Goal: Task Accomplishment & Management: Complete application form

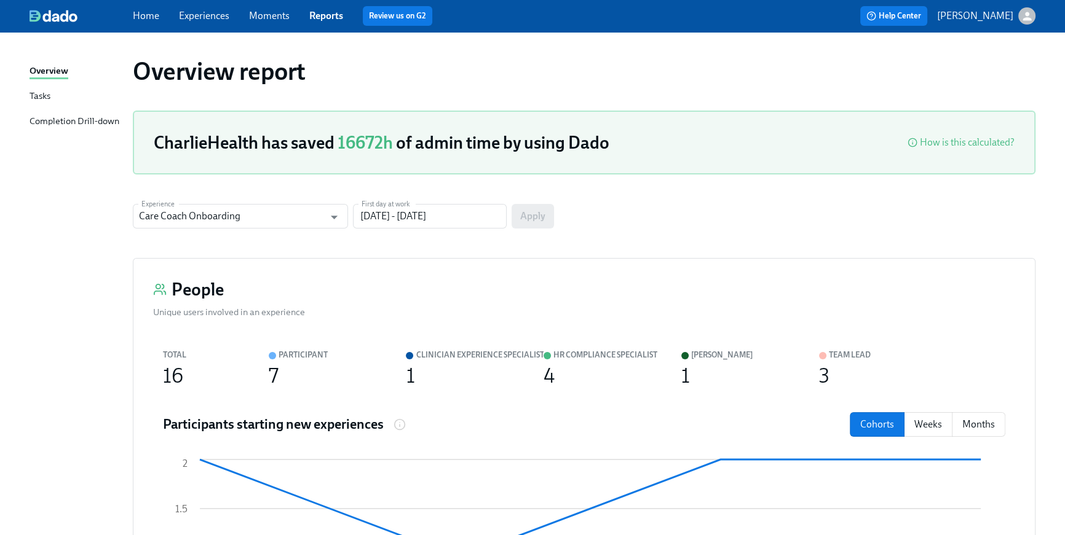
click at [143, 14] on link "Home" at bounding box center [146, 16] width 26 height 12
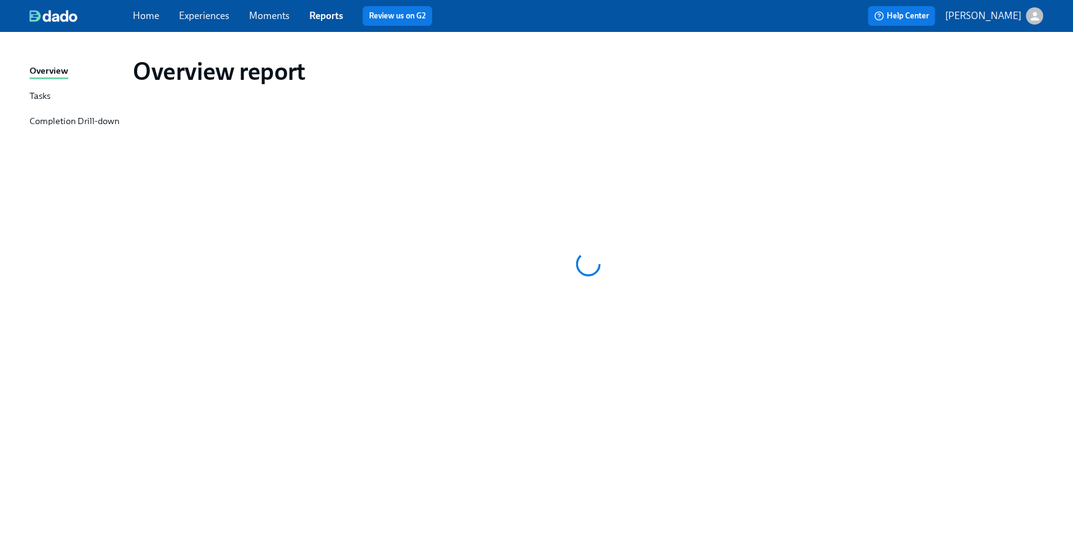
click at [143, 22] on span "Home" at bounding box center [146, 16] width 26 height 14
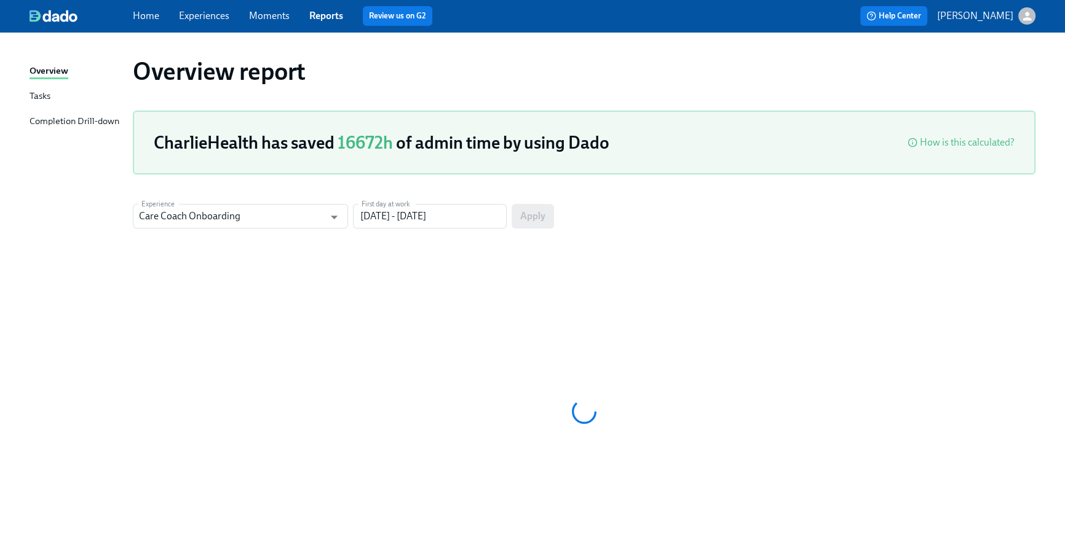
click at [141, 17] on link "Home" at bounding box center [146, 16] width 26 height 12
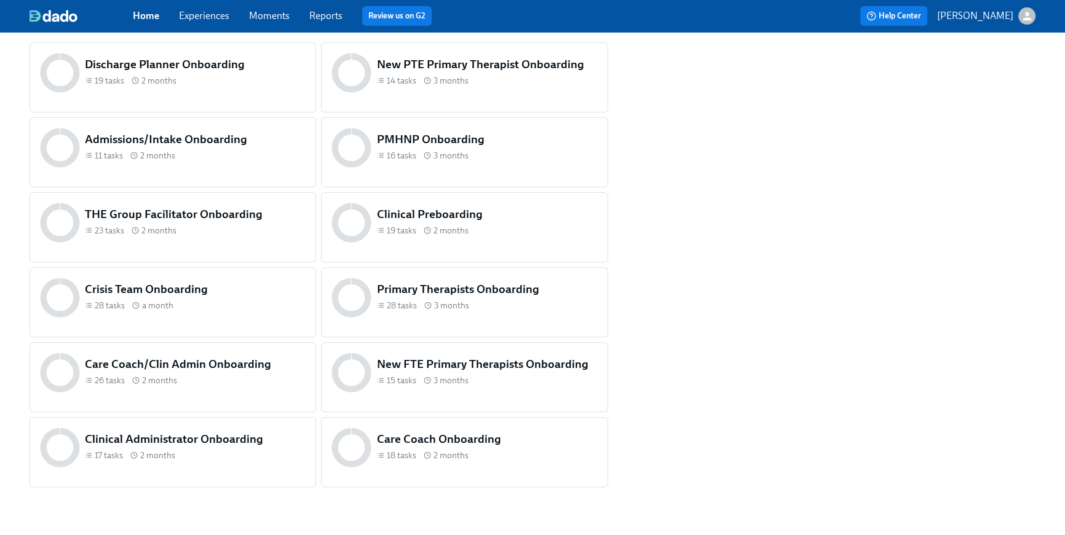
scroll to position [499, 0]
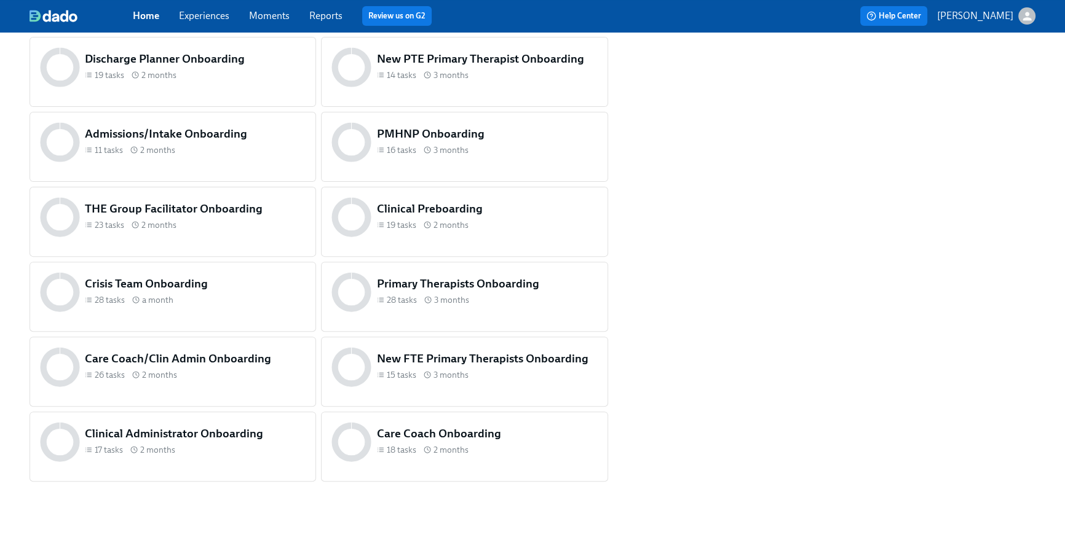
click at [207, 201] on h5 "THE Group Facilitator Onboarding" at bounding box center [195, 209] width 221 height 16
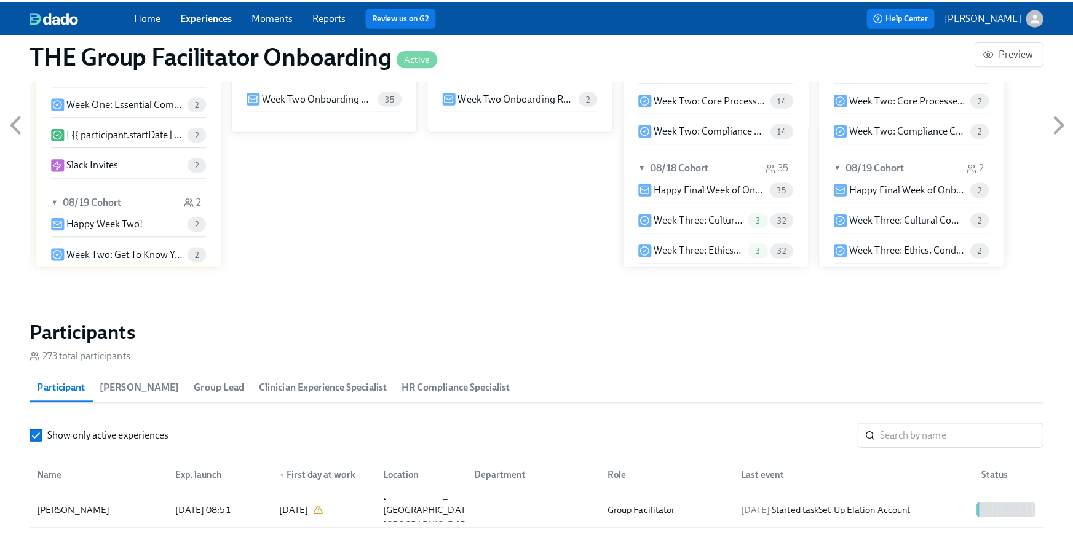
scroll to position [1065, 0]
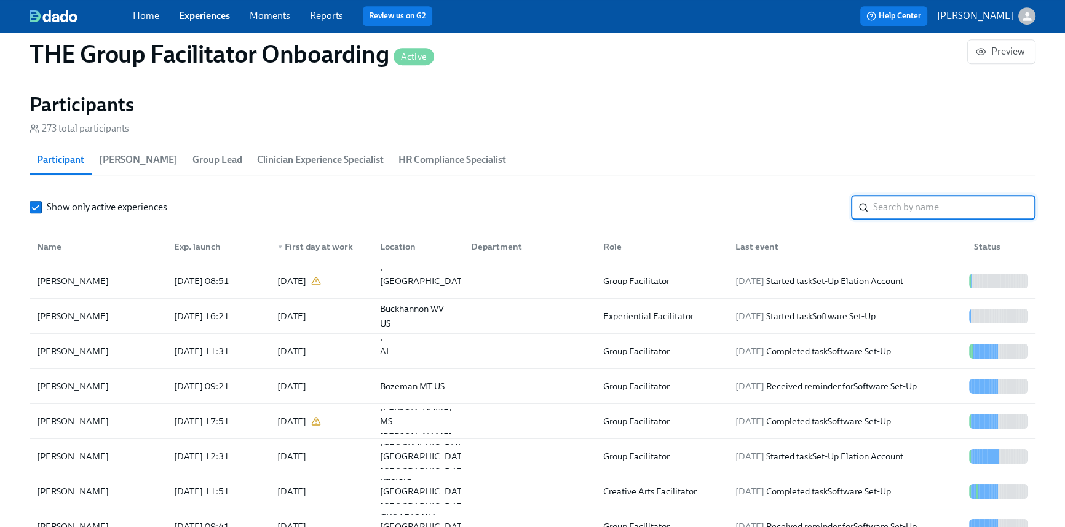
click at [909, 208] on input "search" at bounding box center [954, 207] width 162 height 25
paste input "1244214"
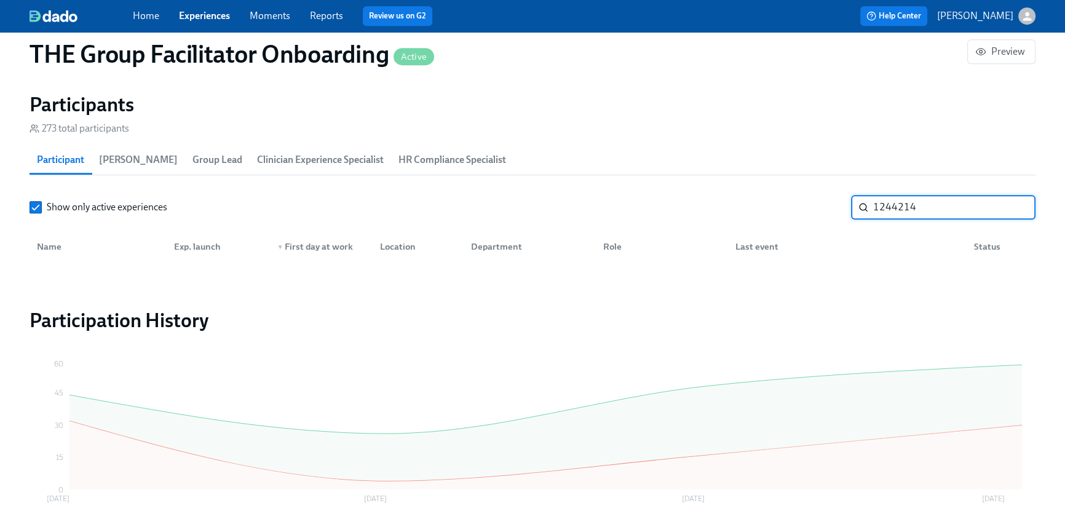
drag, startPoint x: 936, startPoint y: 213, endPoint x: 781, endPoint y: 189, distance: 156.1
click at [781, 189] on section "Participants 273 total participants Participant Paige Eber Group Lead Clinician…" at bounding box center [533, 180] width 1006 height 176
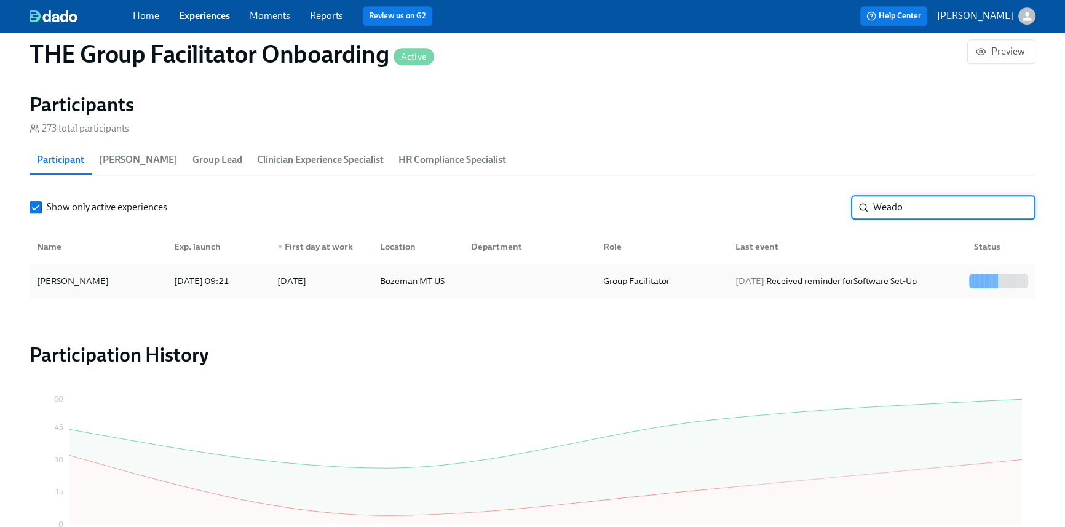
type input "Weado"
click at [396, 275] on div "Bozeman MT US" at bounding box center [412, 281] width 74 height 15
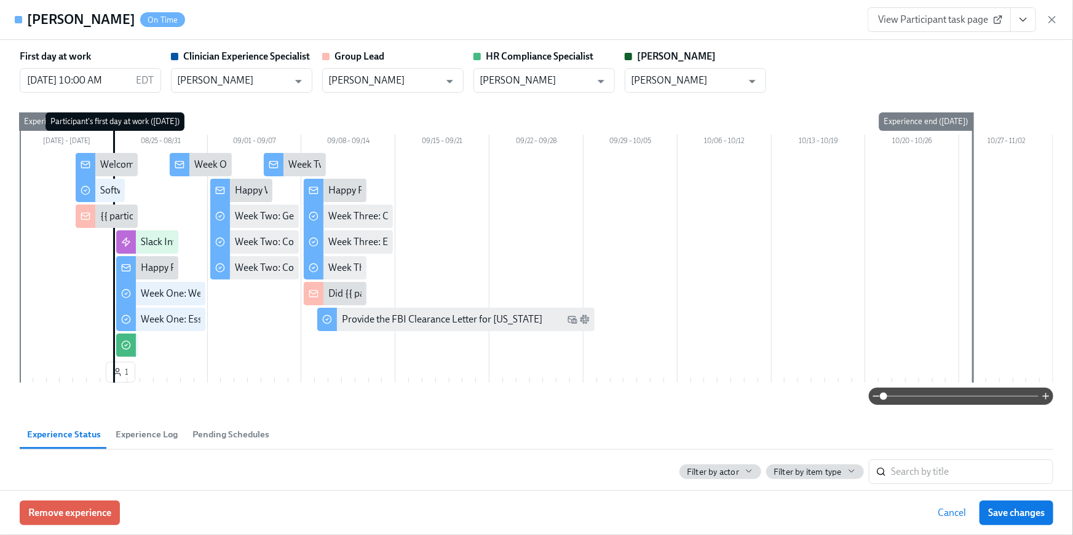
click at [1024, 23] on icon "View task page" at bounding box center [1023, 20] width 12 height 12
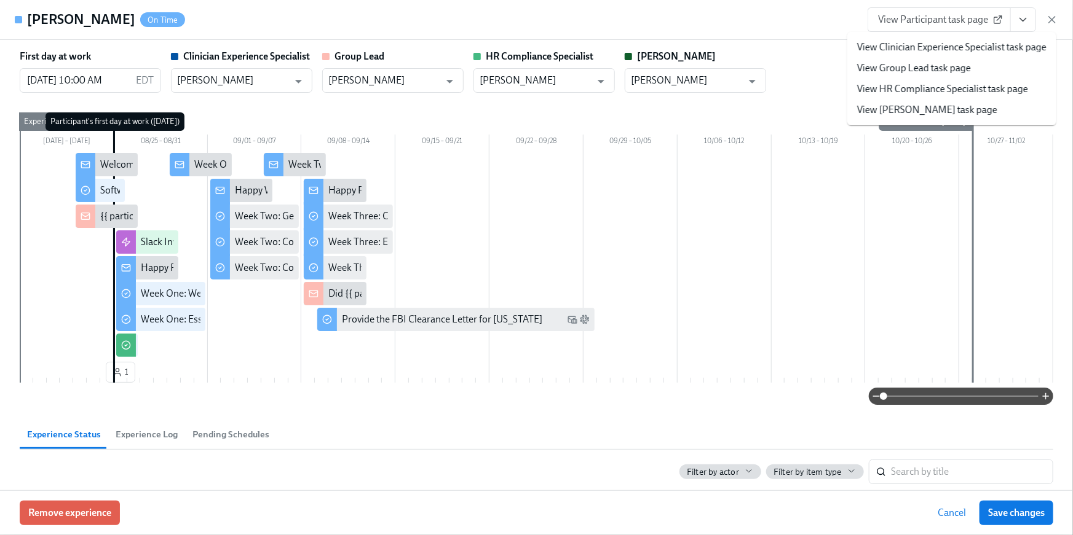
click at [909, 93] on link "View HR Compliance Specialist task page" at bounding box center [942, 89] width 171 height 14
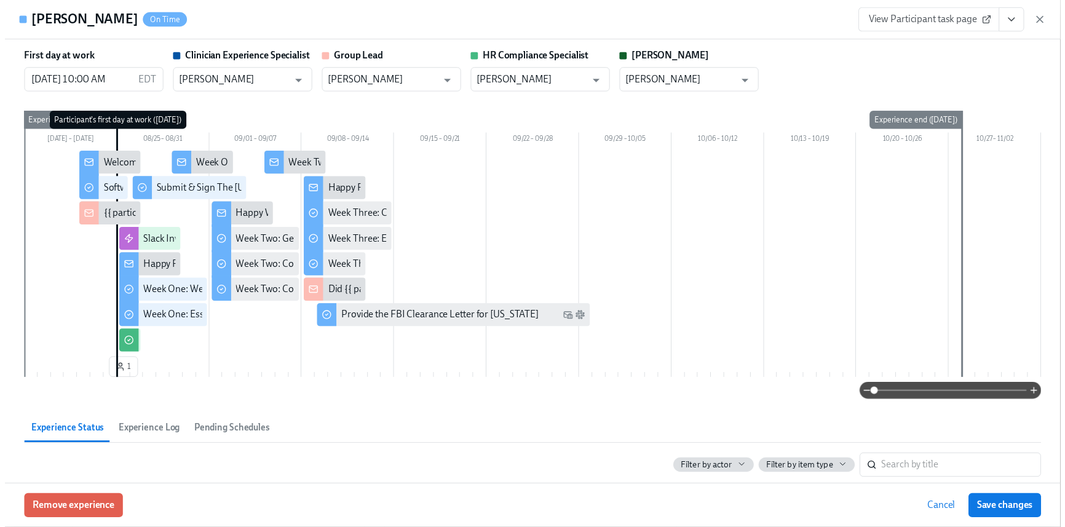
scroll to position [0, 20546]
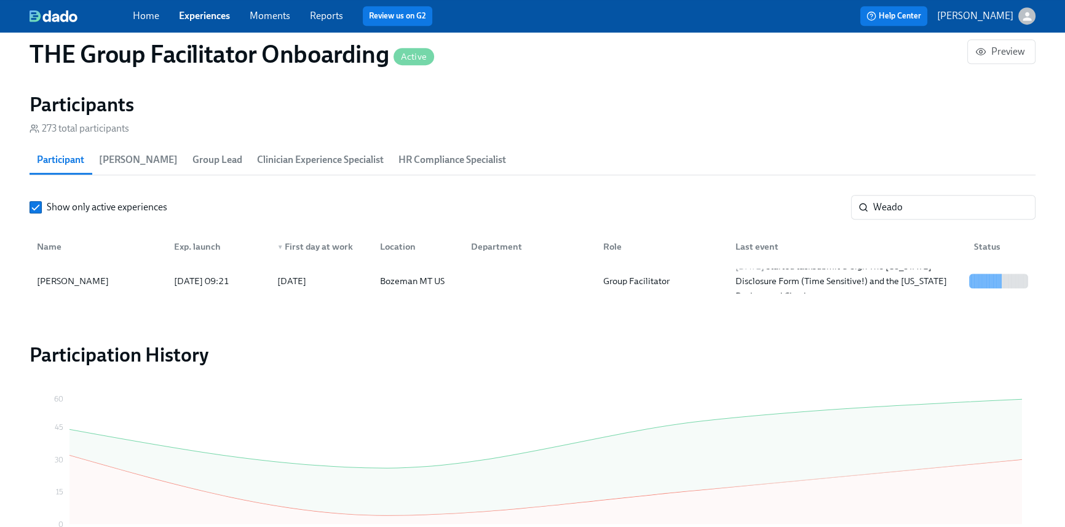
scroll to position [0, 20538]
click at [148, 12] on link "Home" at bounding box center [146, 16] width 26 height 12
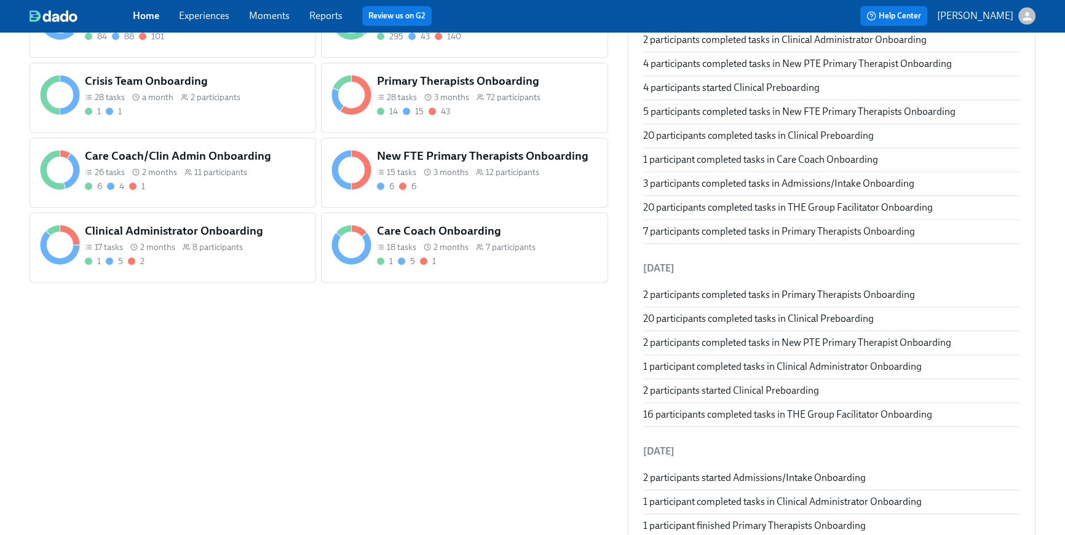
scroll to position [697, 0]
click at [213, 267] on div "1 5 2" at bounding box center [195, 263] width 221 height 12
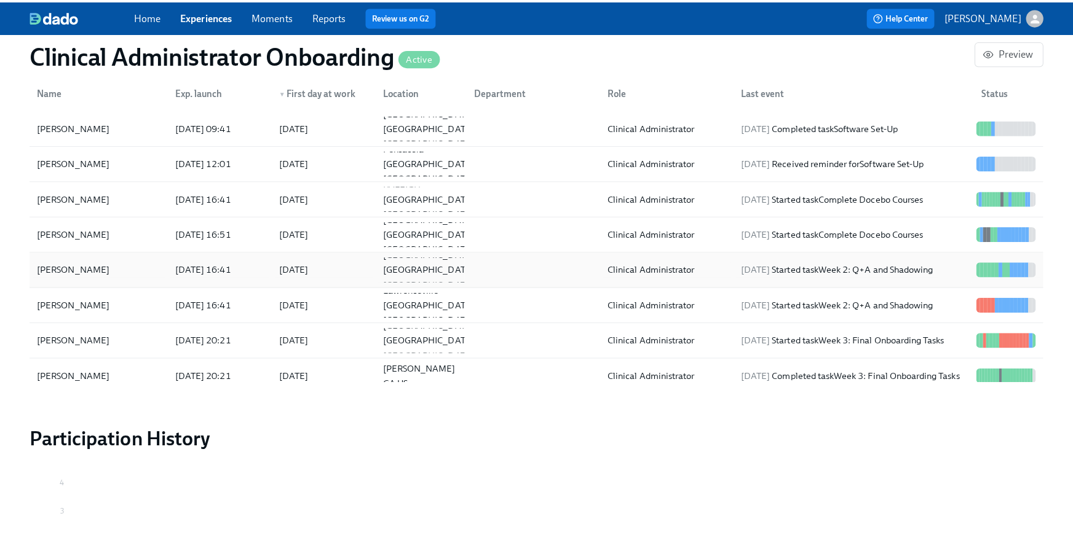
scroll to position [1092, 0]
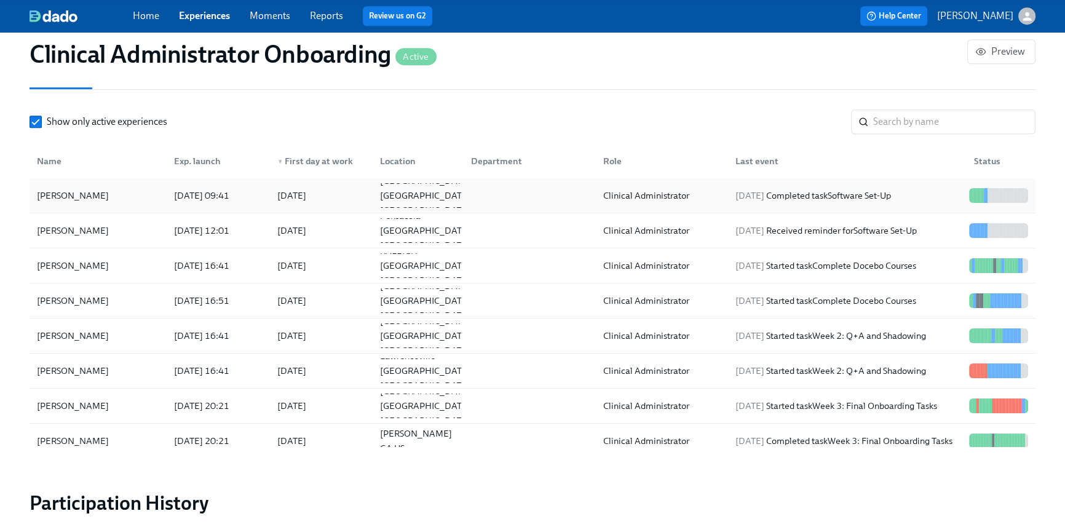
click at [568, 188] on div at bounding box center [527, 195] width 132 height 25
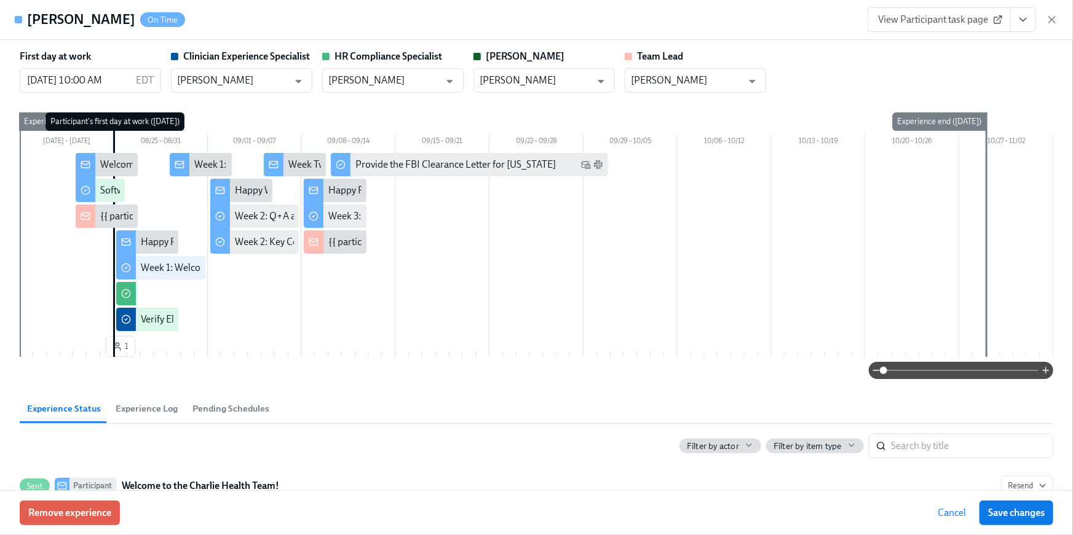
click at [1022, 23] on icon "View task page" at bounding box center [1023, 20] width 12 height 12
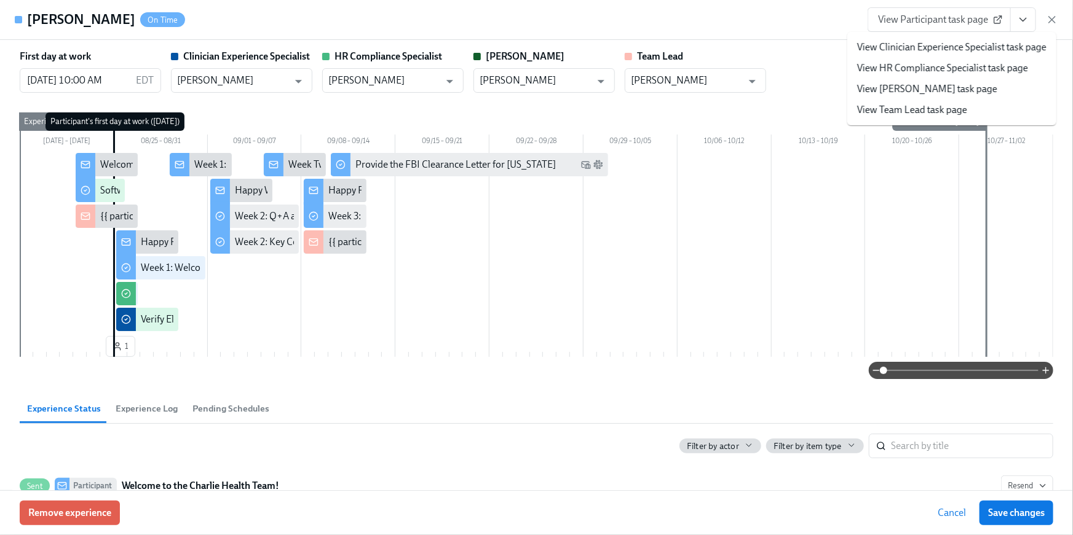
click at [963, 72] on link "View HR Compliance Specialist task page" at bounding box center [942, 68] width 171 height 14
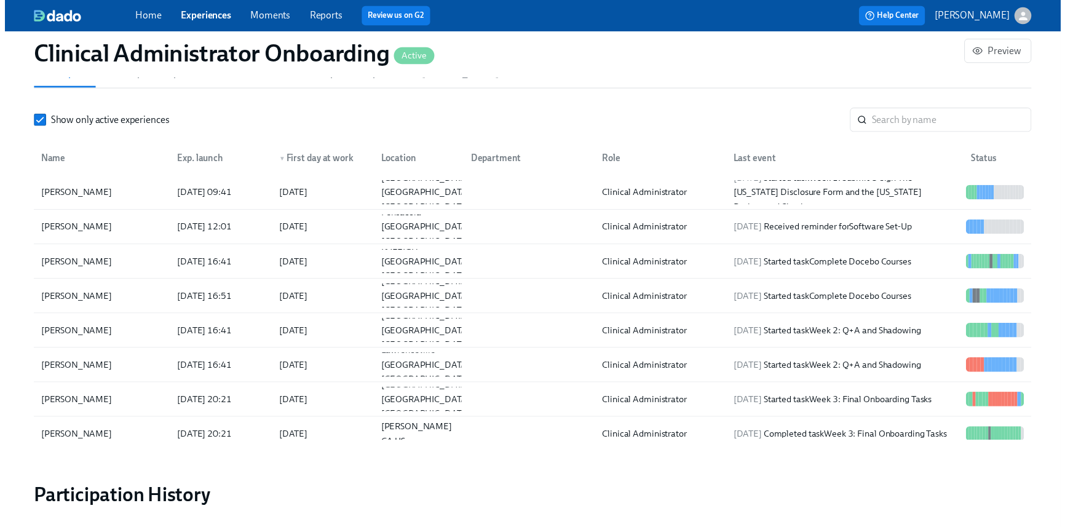
scroll to position [0, 3250]
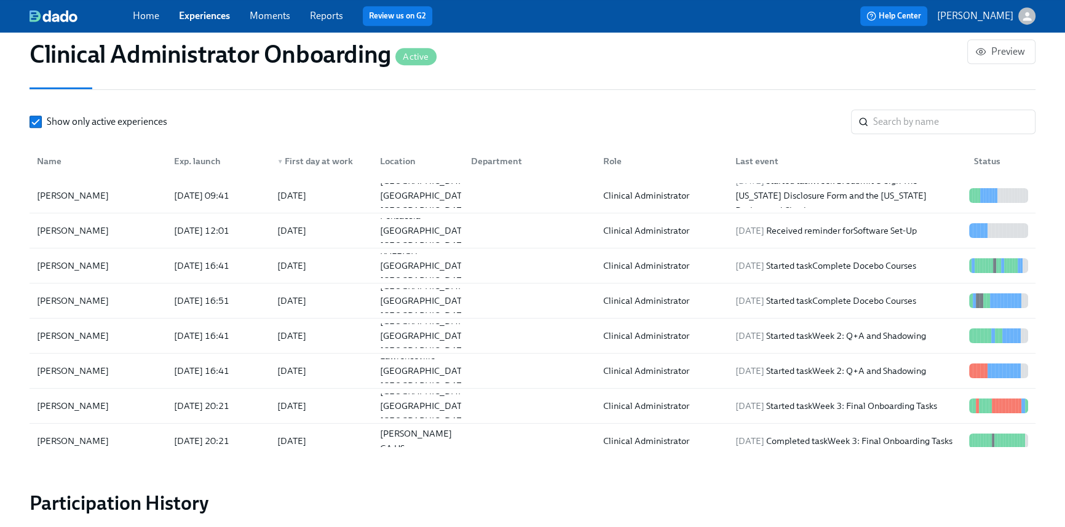
click at [141, 17] on link "Home" at bounding box center [146, 16] width 26 height 12
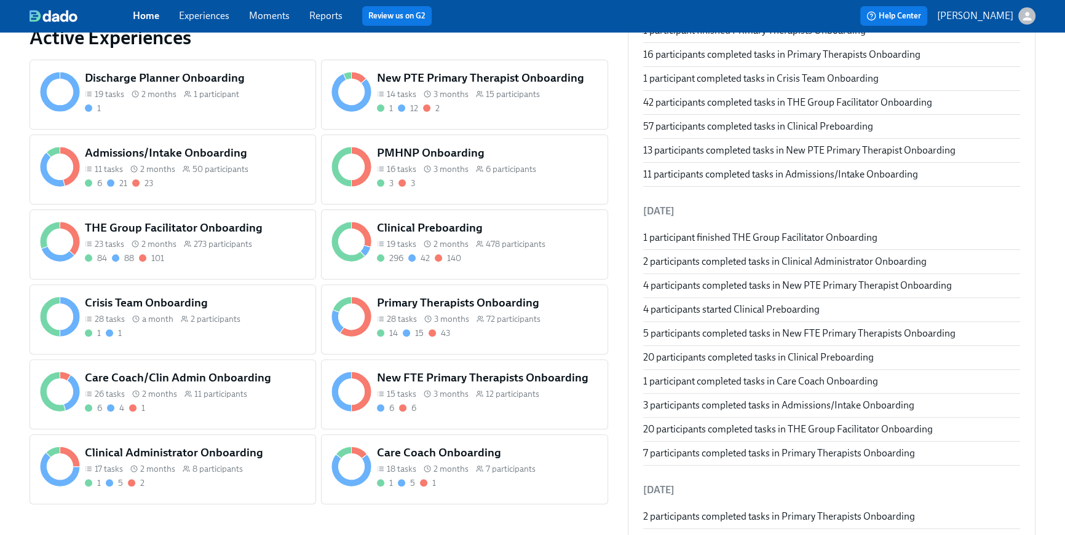
scroll to position [487, 0]
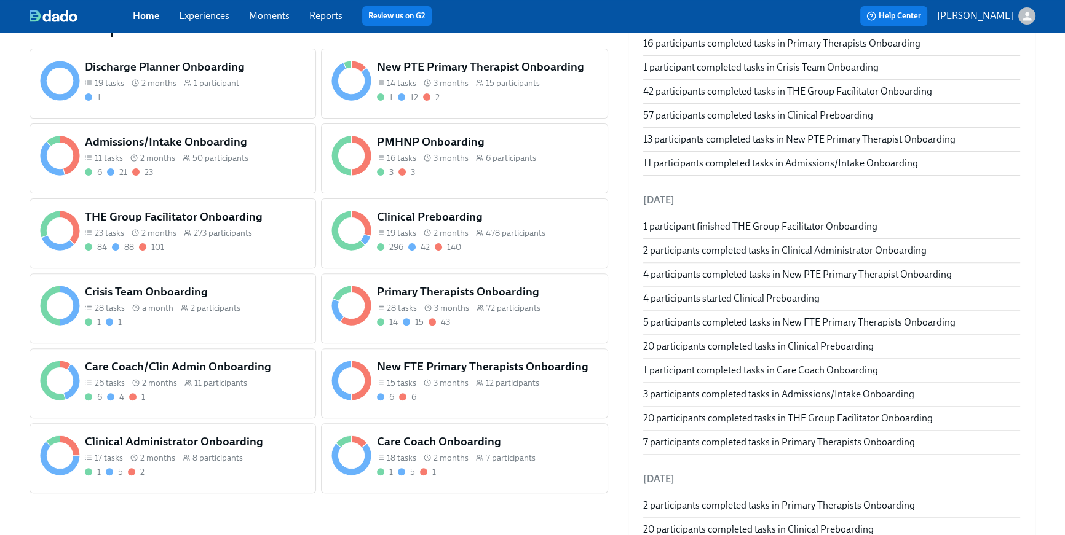
click at [520, 401] on div "6 6" at bounding box center [487, 398] width 221 height 12
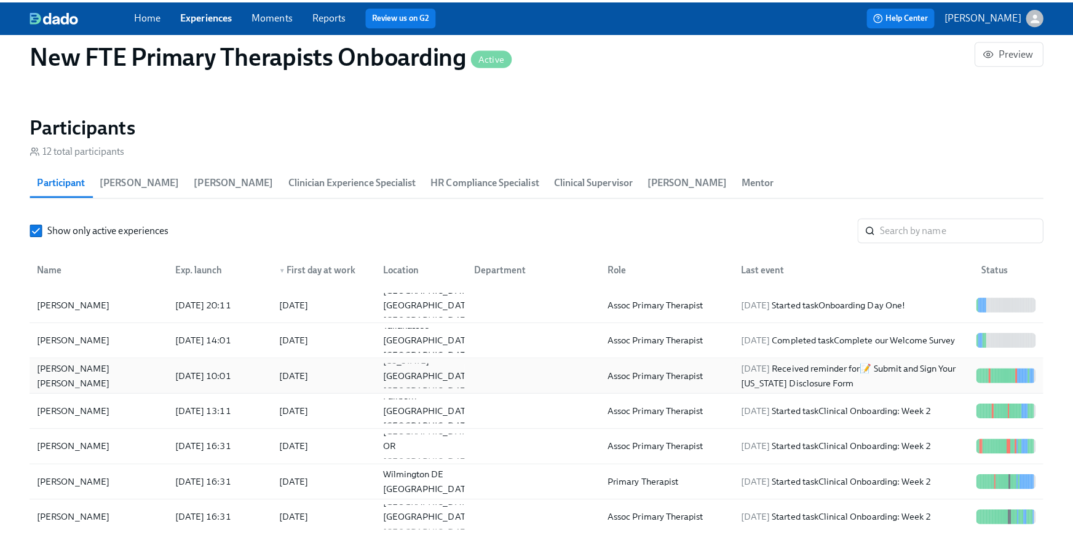
scroll to position [1052, 0]
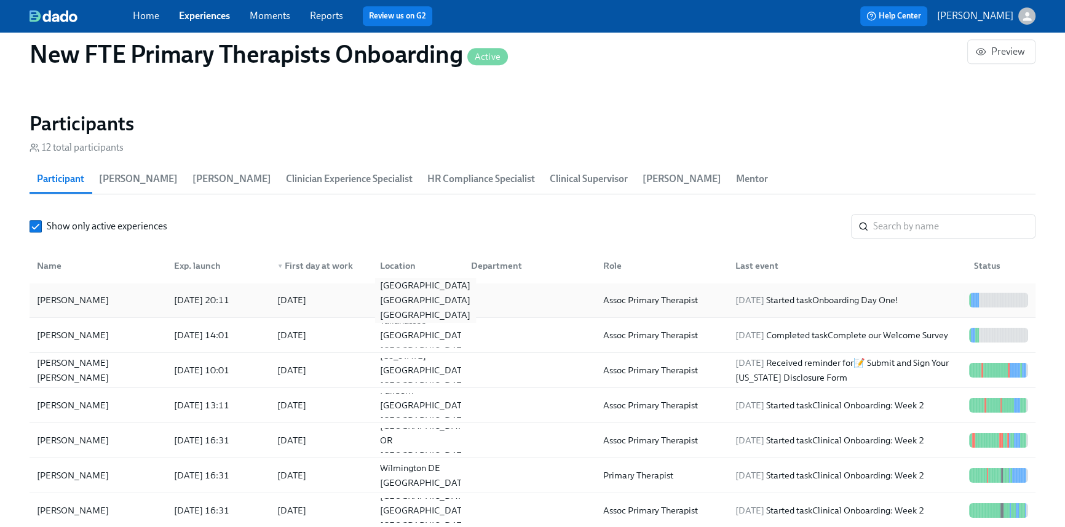
click at [430, 305] on div "Brooklyn NY US" at bounding box center [425, 300] width 100 height 44
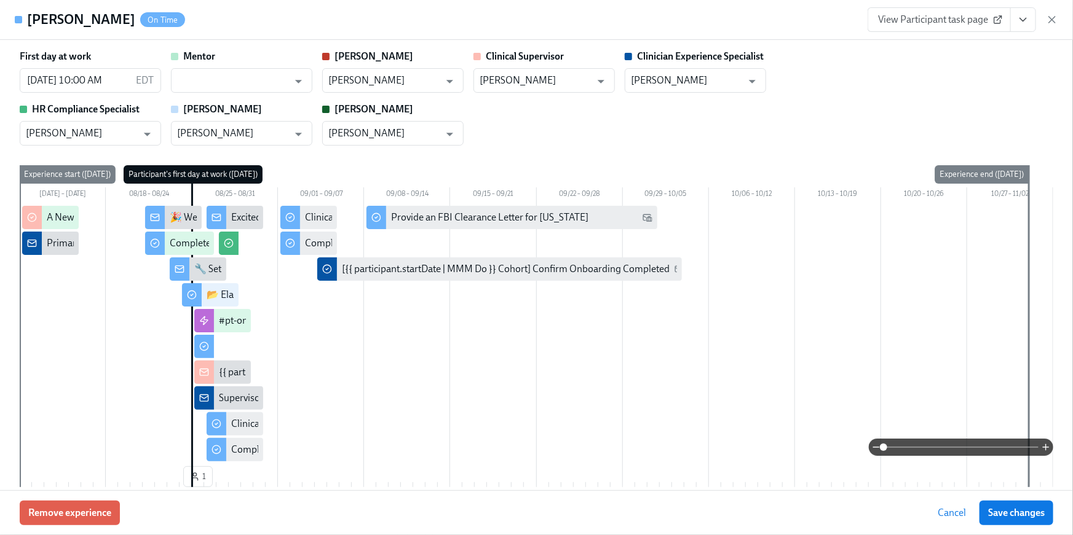
click at [1020, 14] on icon "View task page" at bounding box center [1023, 20] width 12 height 12
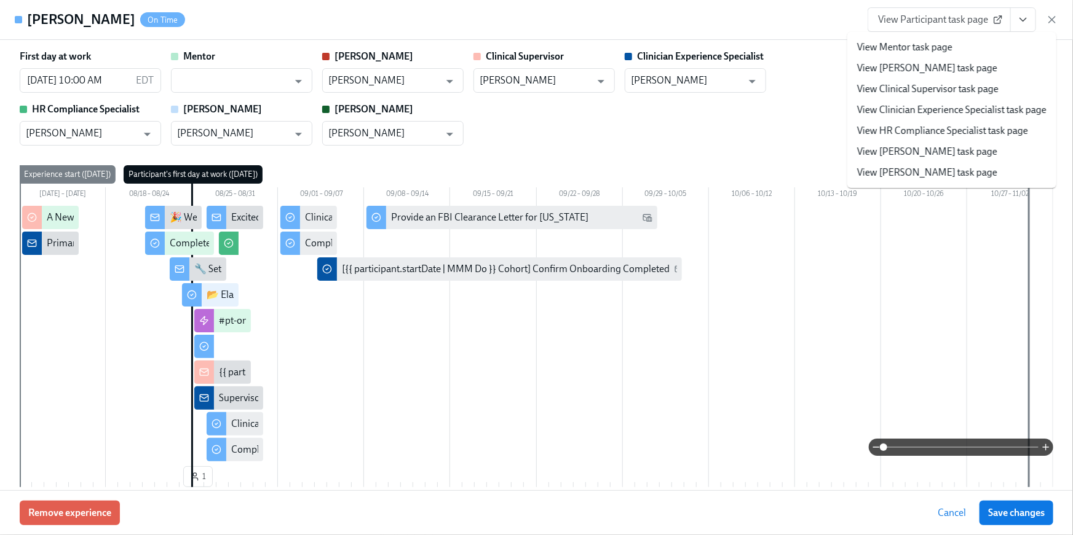
click at [910, 130] on link "View HR Compliance Specialist task page" at bounding box center [942, 131] width 171 height 14
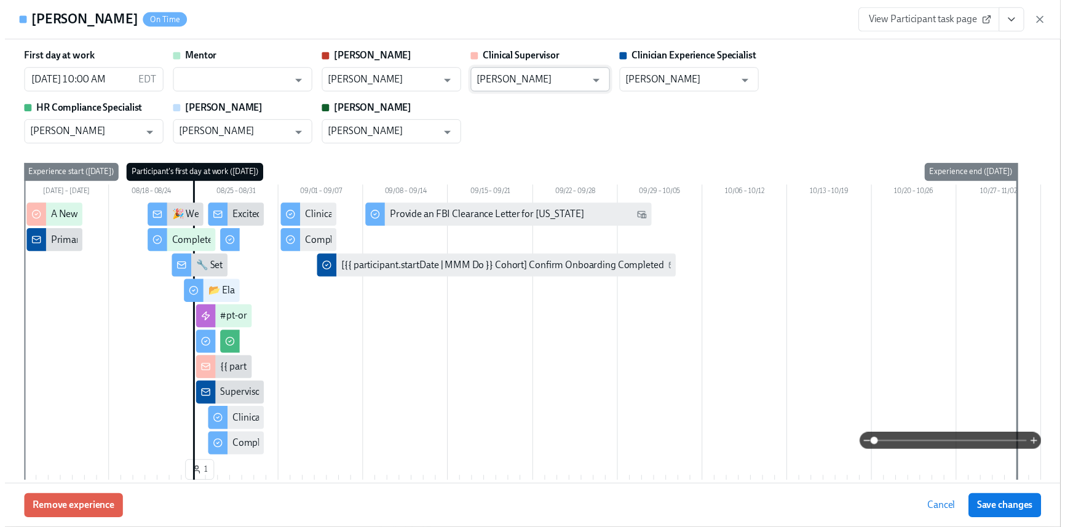
scroll to position [0, 2481]
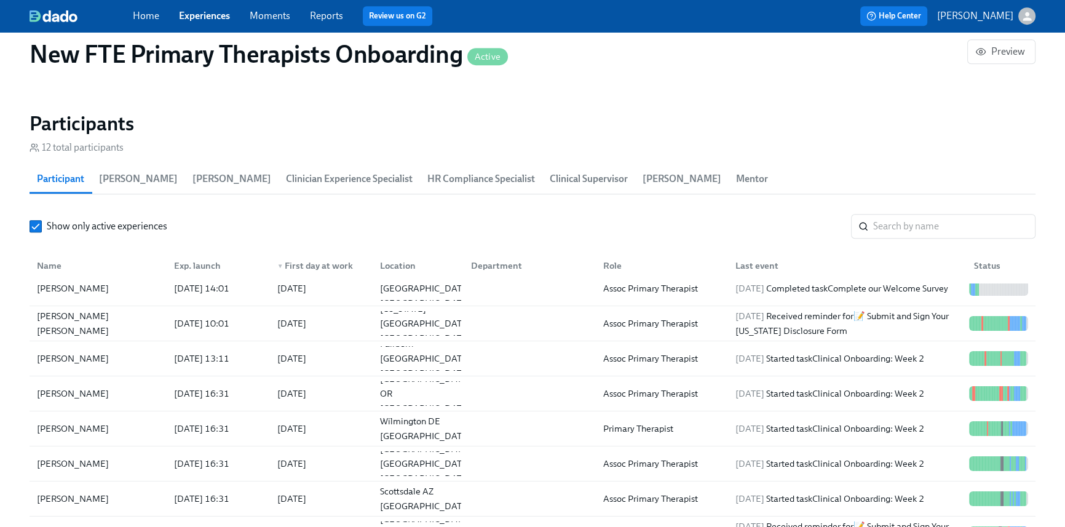
scroll to position [100, 0]
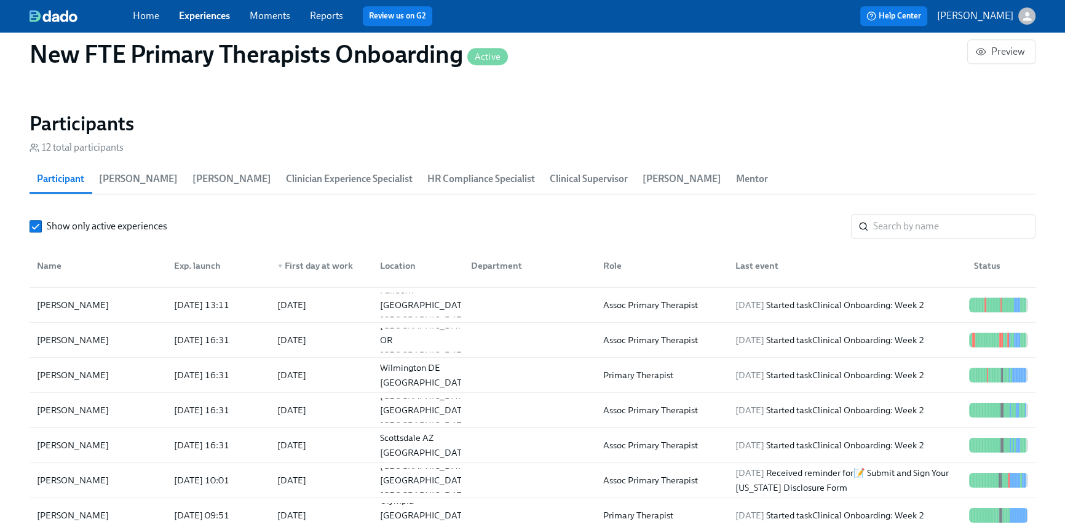
click at [158, 12] on link "Home" at bounding box center [146, 16] width 26 height 12
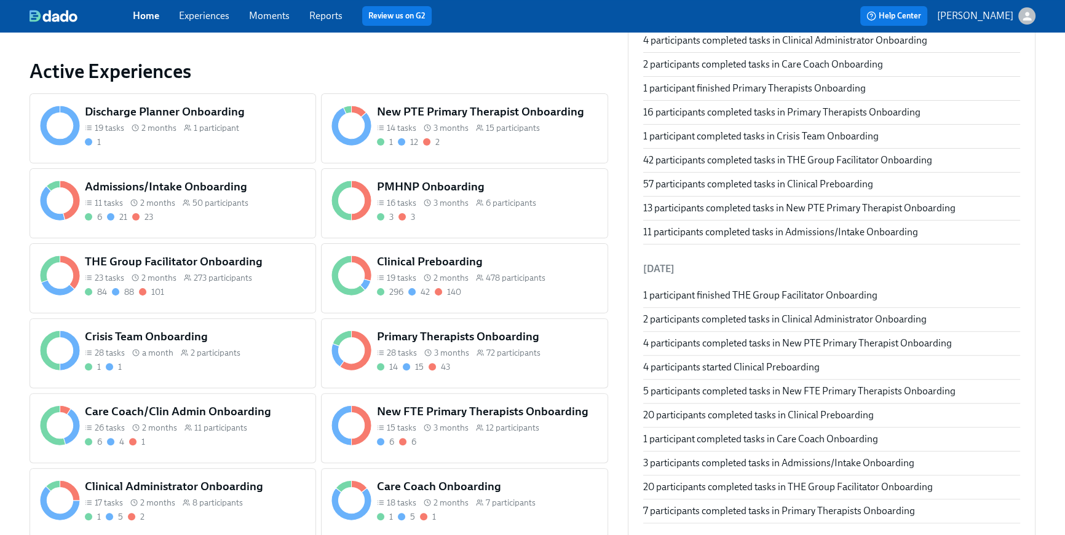
scroll to position [387, 0]
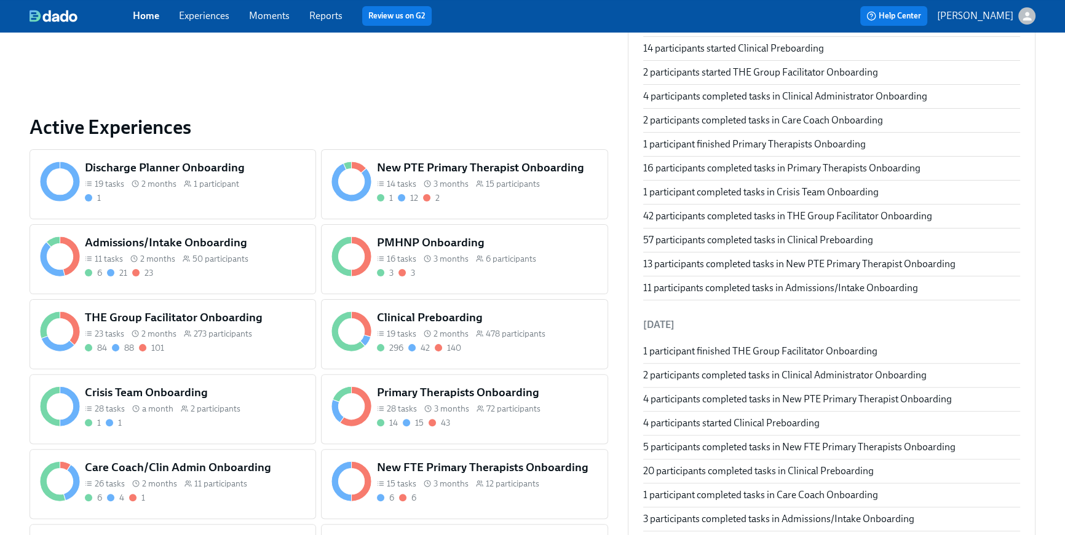
click at [203, 276] on div "6 21 23" at bounding box center [195, 273] width 221 height 12
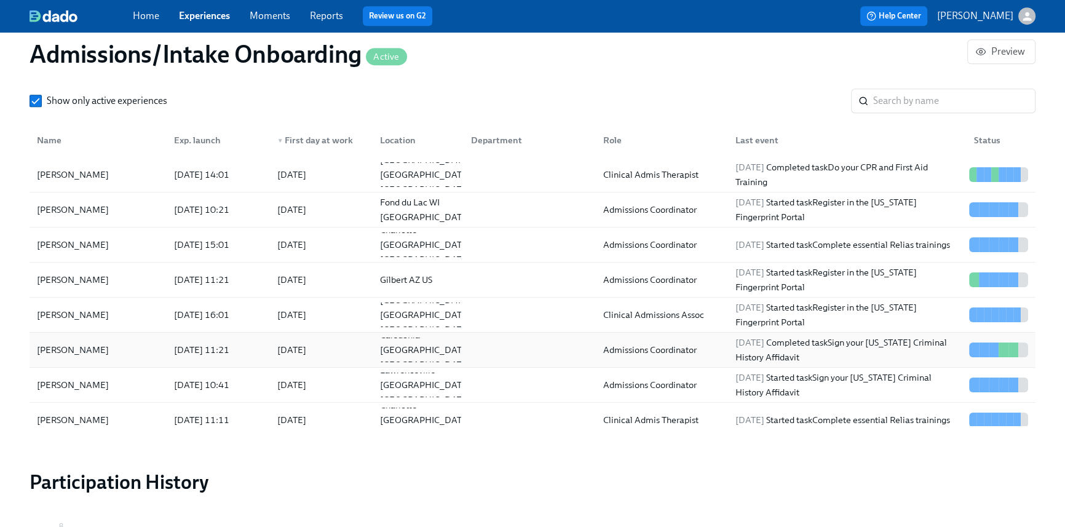
scroll to position [1158, 0]
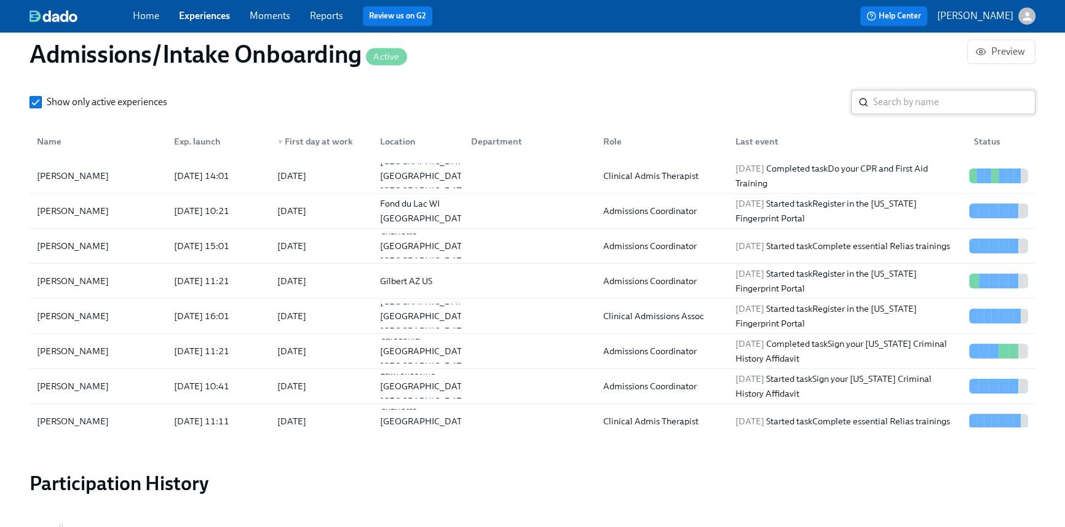
click at [921, 101] on input "search" at bounding box center [954, 102] width 162 height 25
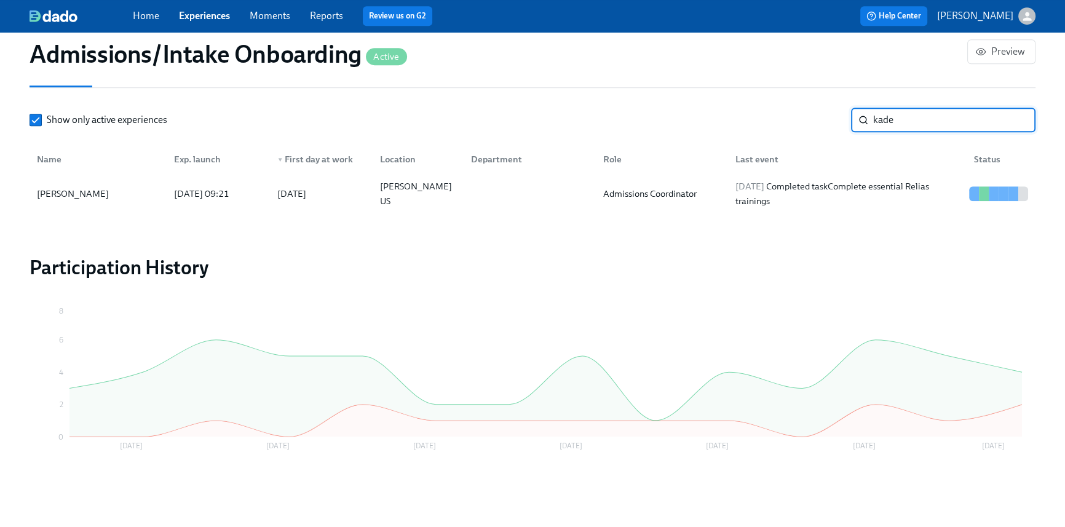
scroll to position [1138, 0]
click at [867, 207] on div "2025/08/25 Completed task Complete essential Relias trainings" at bounding box center [847, 195] width 234 height 30
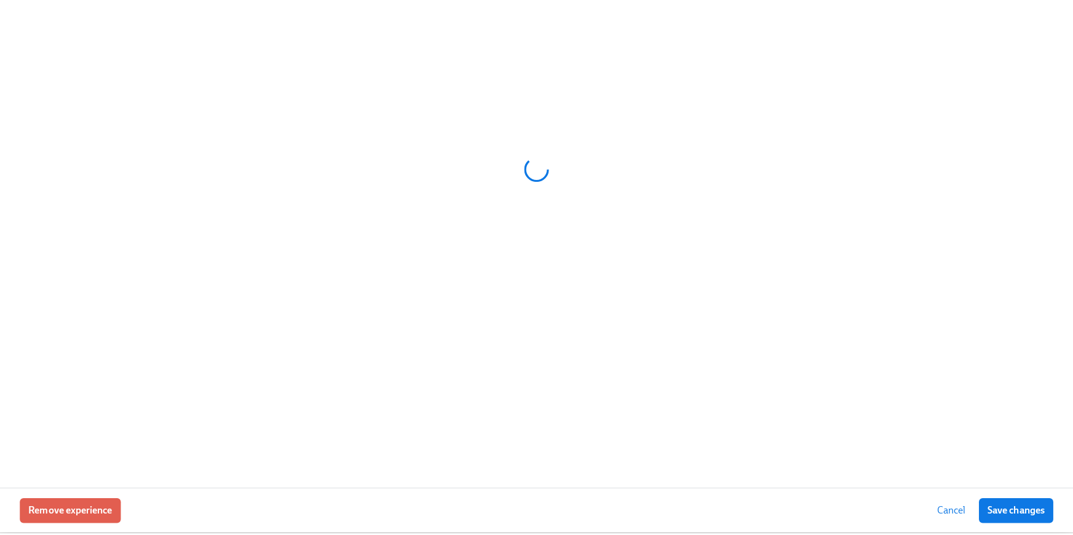
scroll to position [1131, 0]
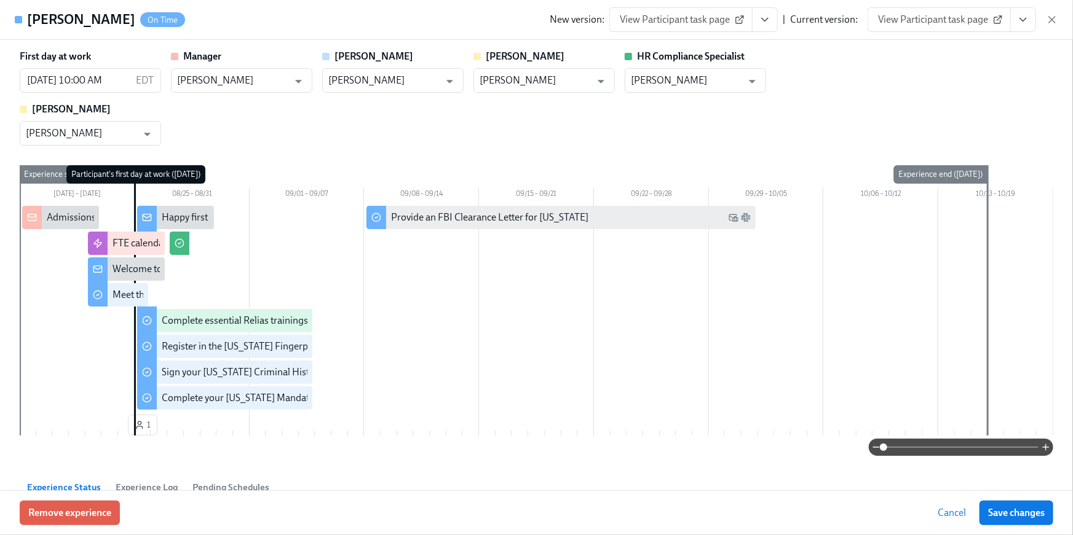
click at [1025, 22] on icon "View task page" at bounding box center [1023, 20] width 12 height 12
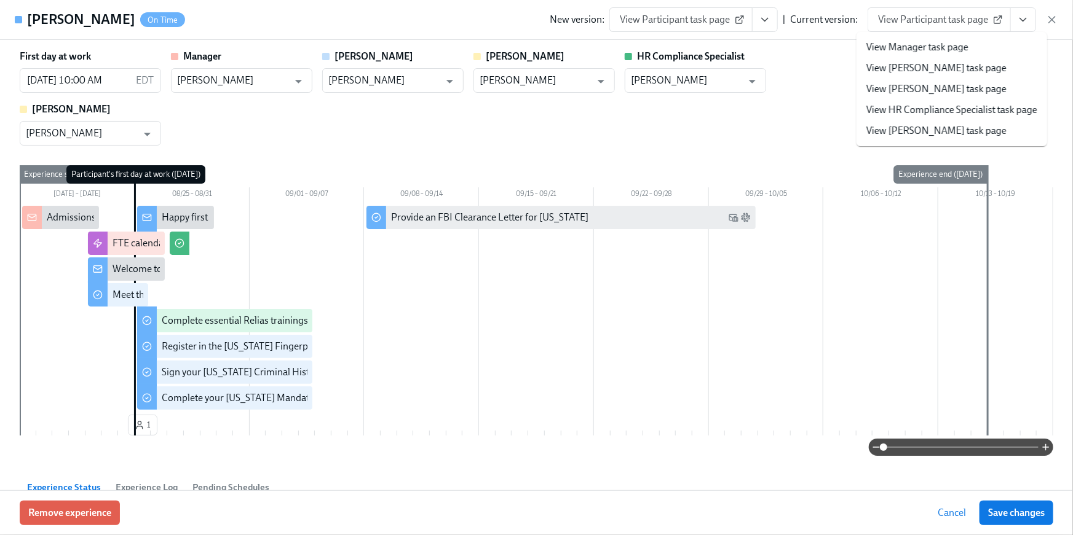
click at [966, 107] on link "View HR Compliance Specialist task page" at bounding box center [951, 110] width 171 height 14
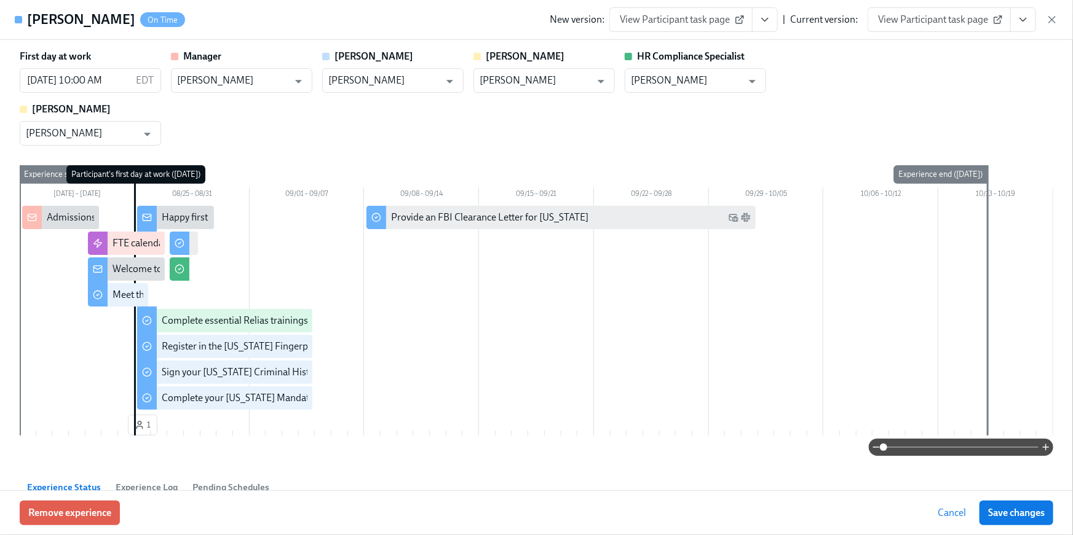
scroll to position [1096, 0]
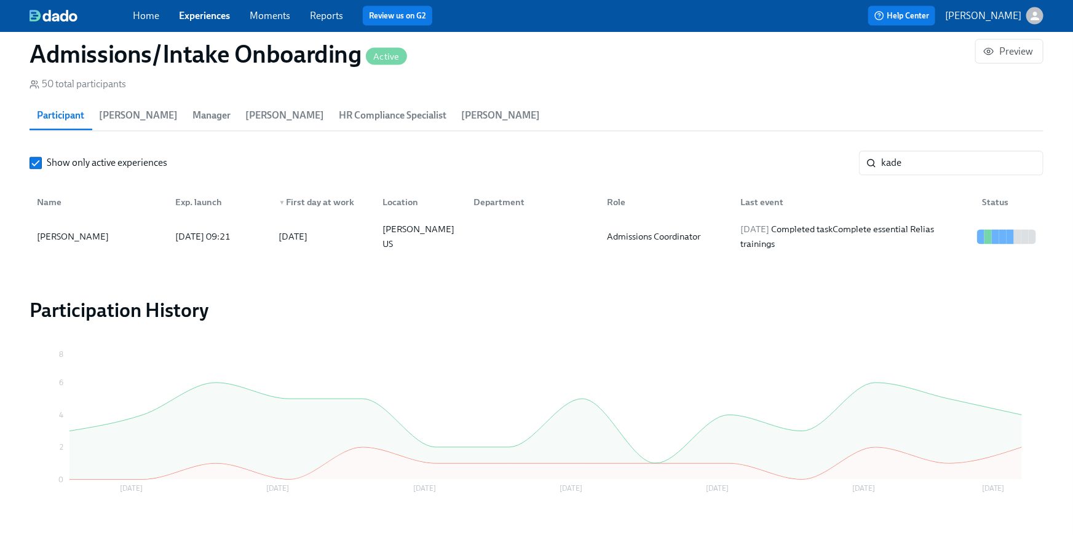
scroll to position [0, 6163]
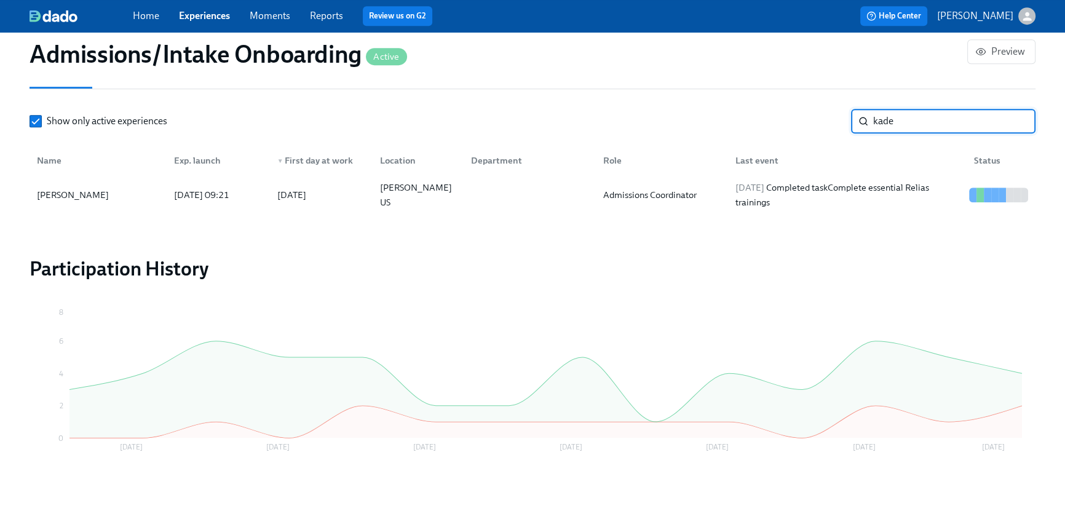
drag, startPoint x: 913, startPoint y: 112, endPoint x: 851, endPoint y: 117, distance: 62.3
click at [848, 117] on div "Show only active experiences kade ​" at bounding box center [533, 121] width 1006 height 25
drag, startPoint x: 913, startPoint y: 122, endPoint x: 792, endPoint y: 114, distance: 121.3
click at [792, 114] on div "Show only active experiences kade ​" at bounding box center [533, 121] width 1006 height 25
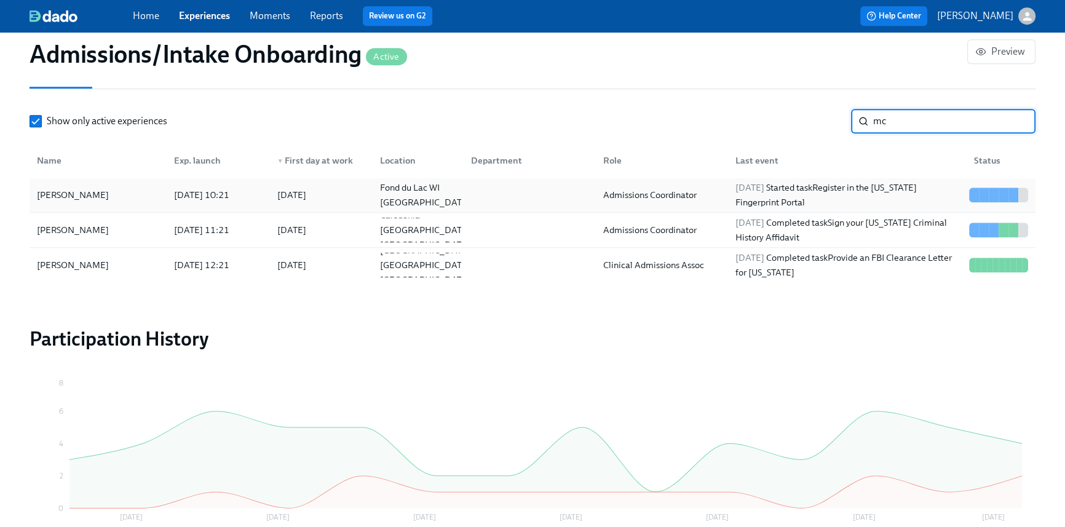
type input "mc"
click at [764, 185] on span "2025/08/25" at bounding box center [749, 187] width 29 height 11
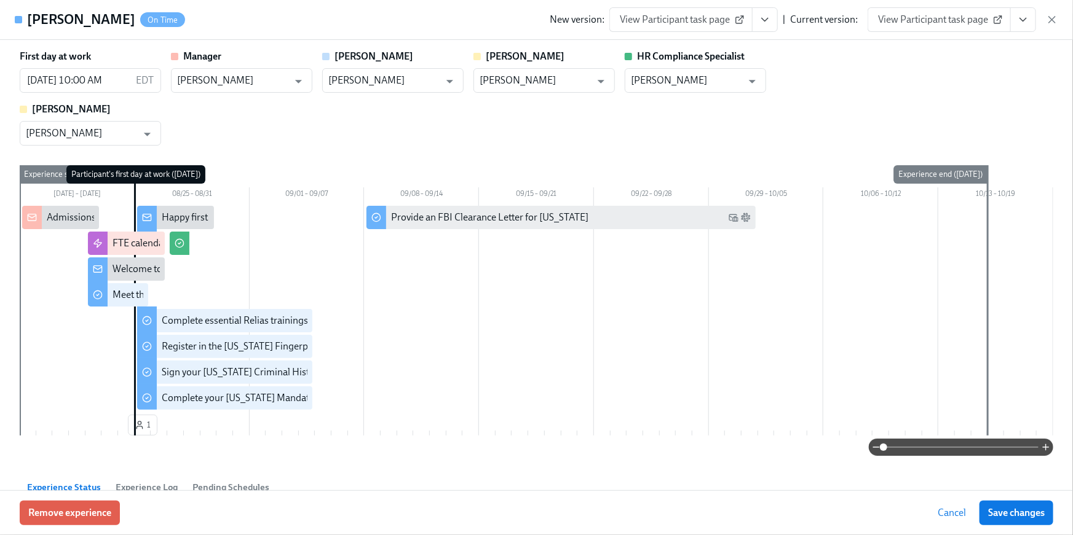
click at [1025, 27] on button "View task page" at bounding box center [1023, 19] width 26 height 25
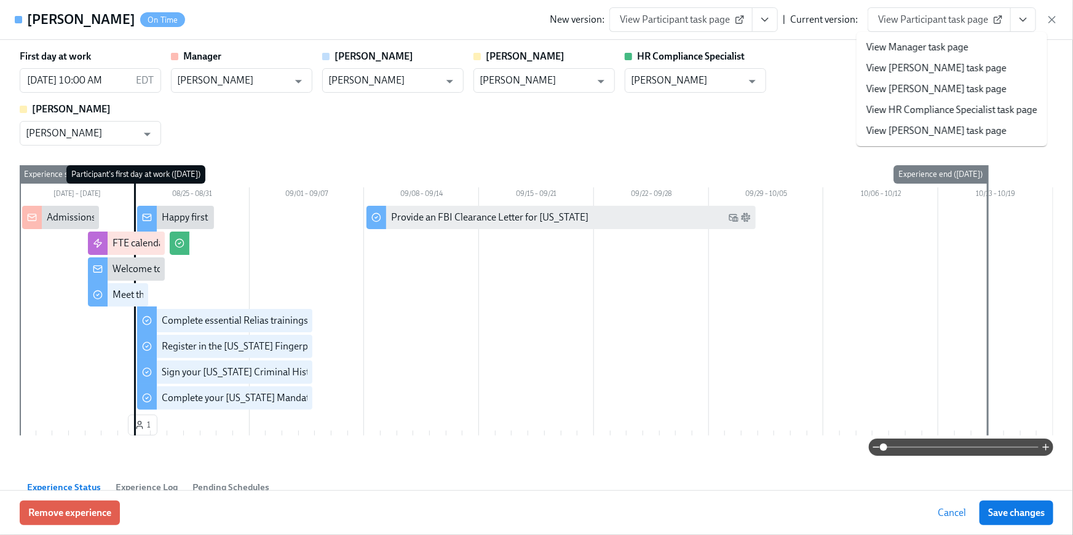
click at [933, 112] on link "View HR Compliance Specialist task page" at bounding box center [951, 110] width 171 height 14
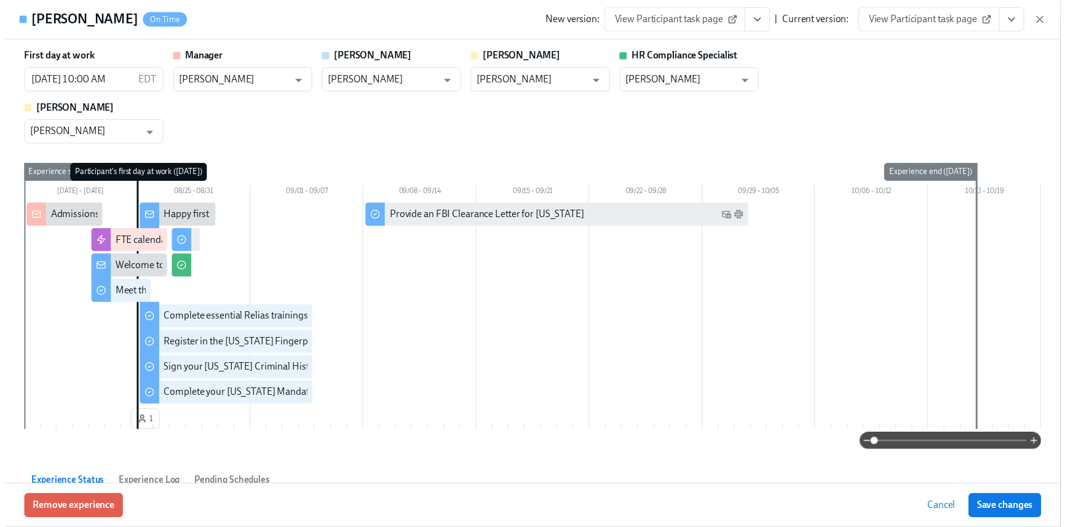
scroll to position [0, 6172]
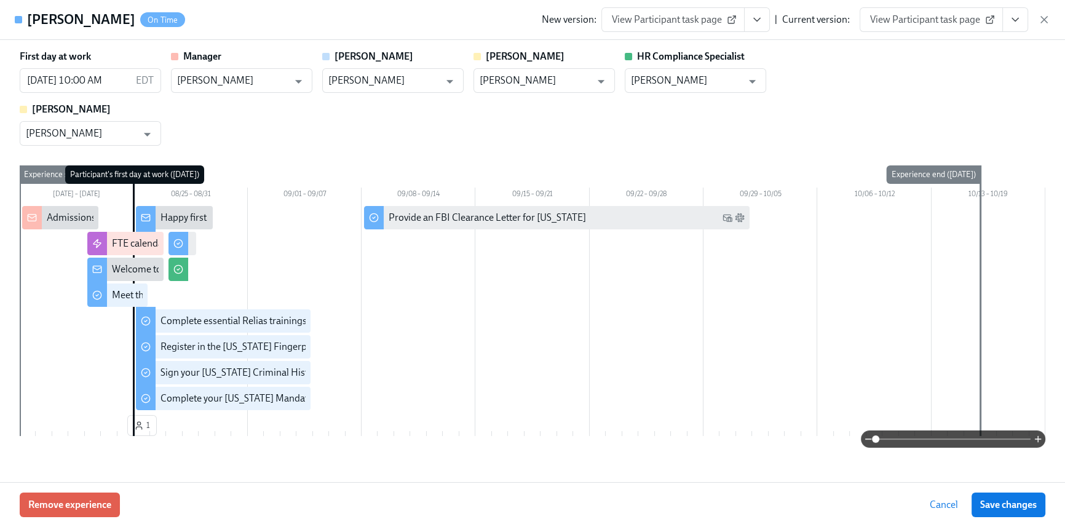
scroll to position [0, 6163]
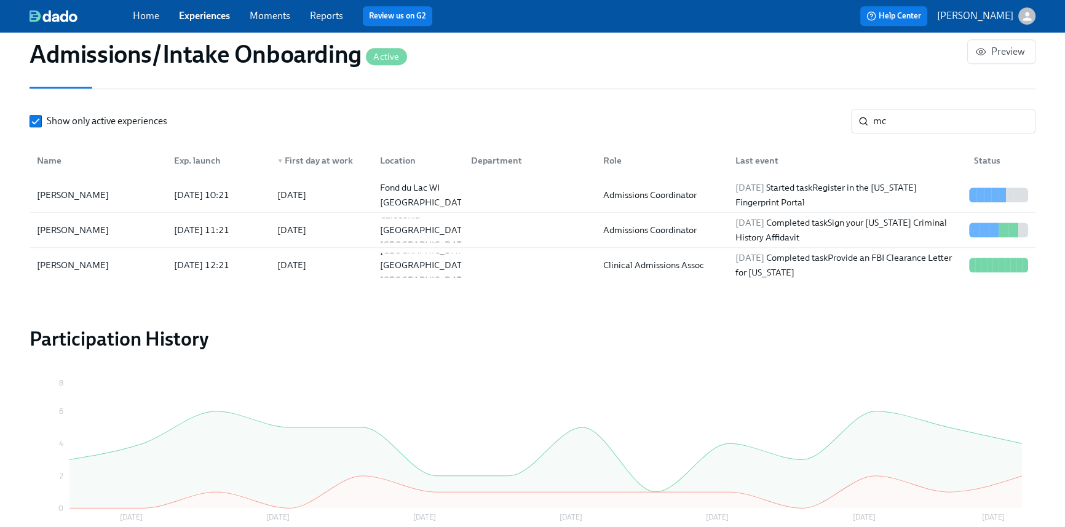
click at [135, 20] on link "Home" at bounding box center [146, 16] width 26 height 12
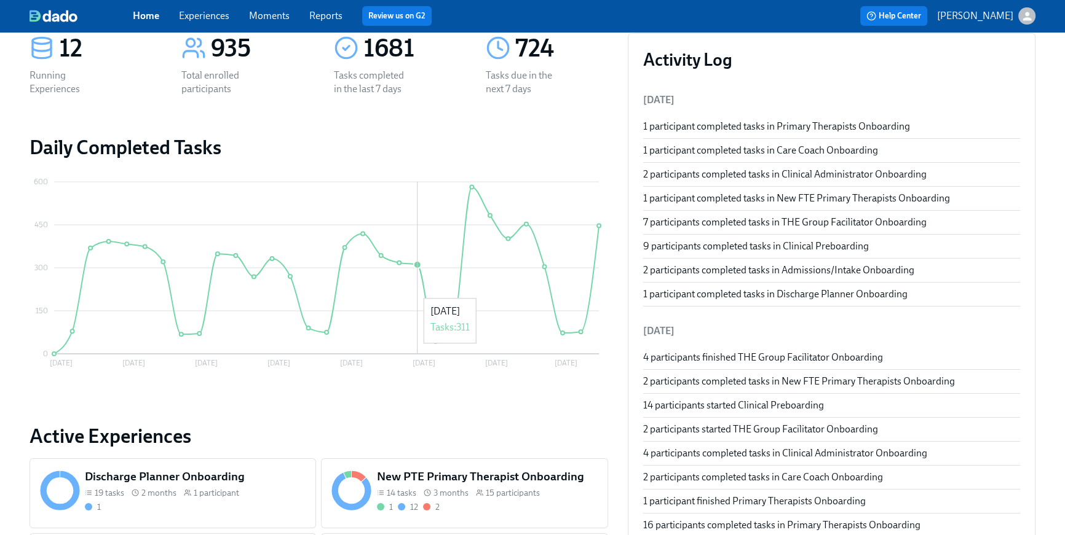
scroll to position [559, 0]
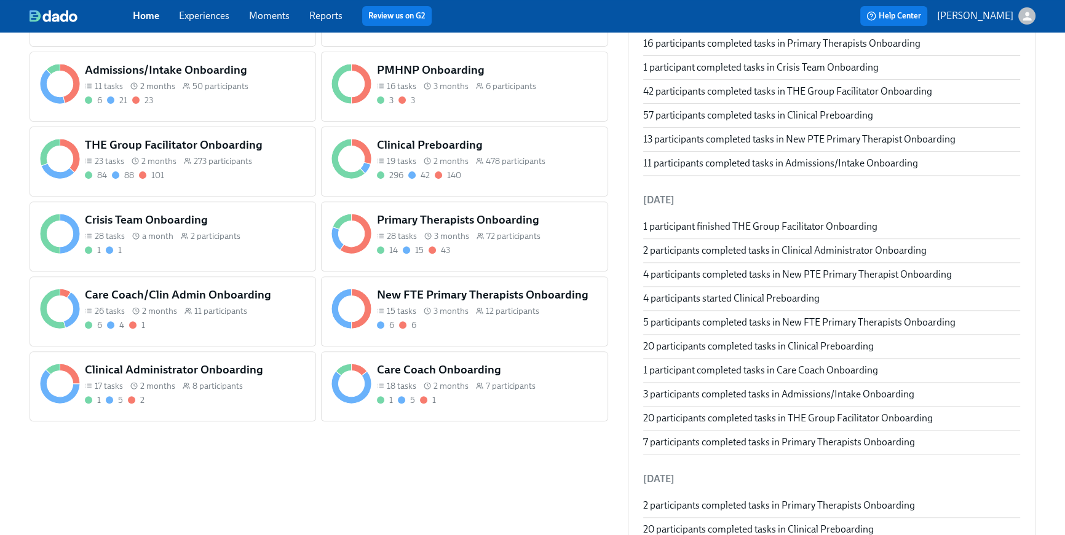
click at [221, 157] on span "273 participants" at bounding box center [223, 162] width 58 height 12
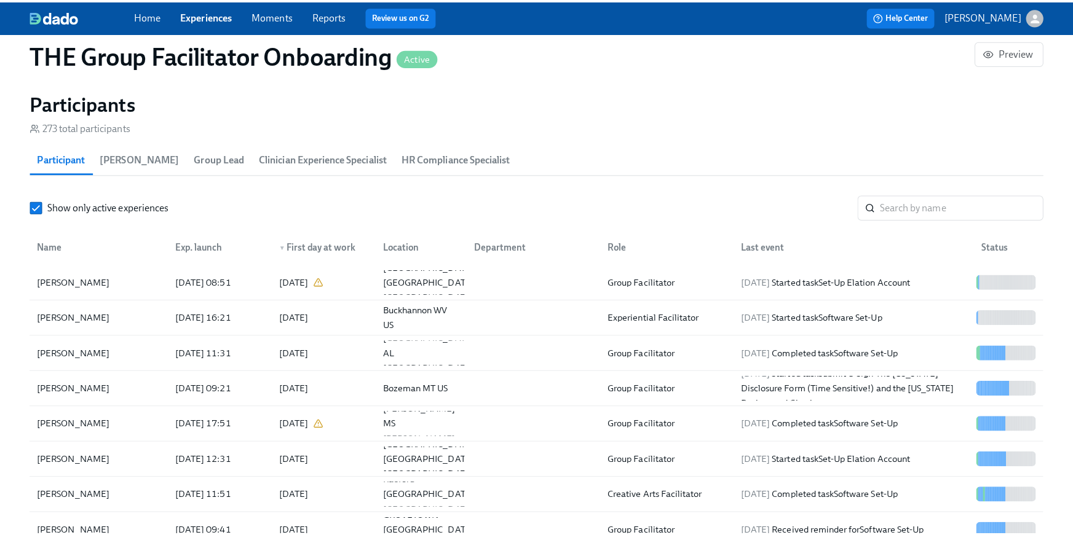
scroll to position [0, 19420]
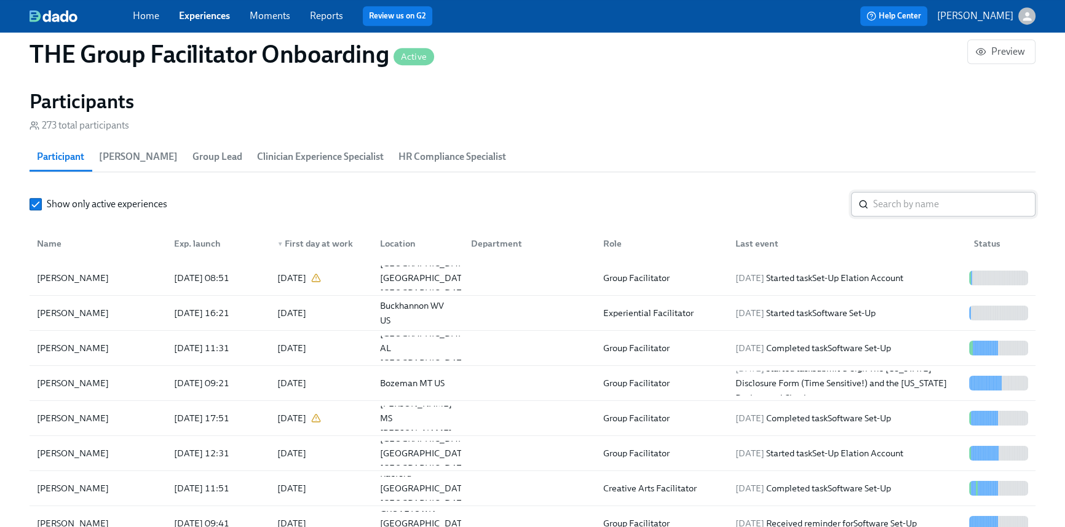
click at [912, 208] on input "search" at bounding box center [954, 204] width 162 height 25
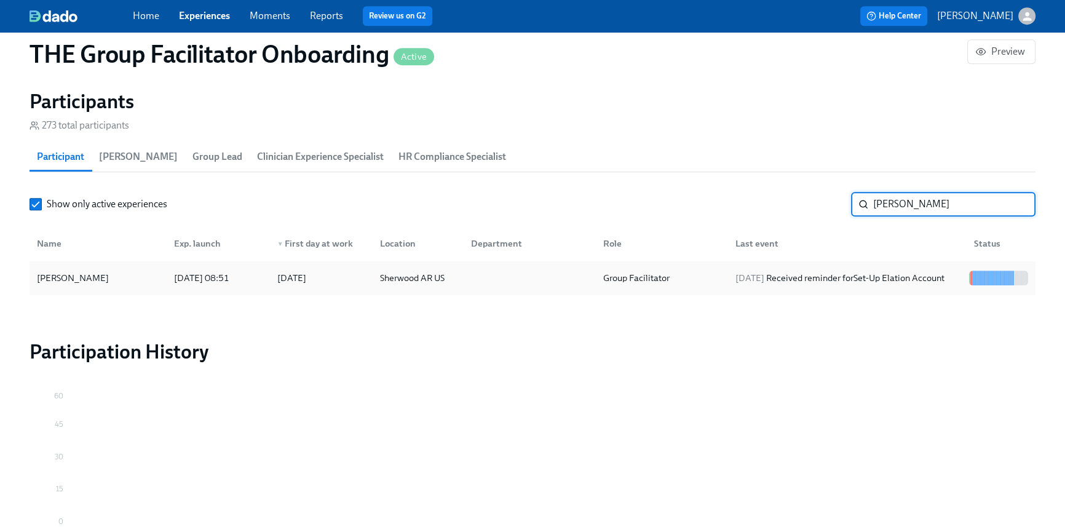
click at [855, 270] on div "2025/08/25 Received reminder for Set-Up Elation Account" at bounding box center [839, 277] width 219 height 15
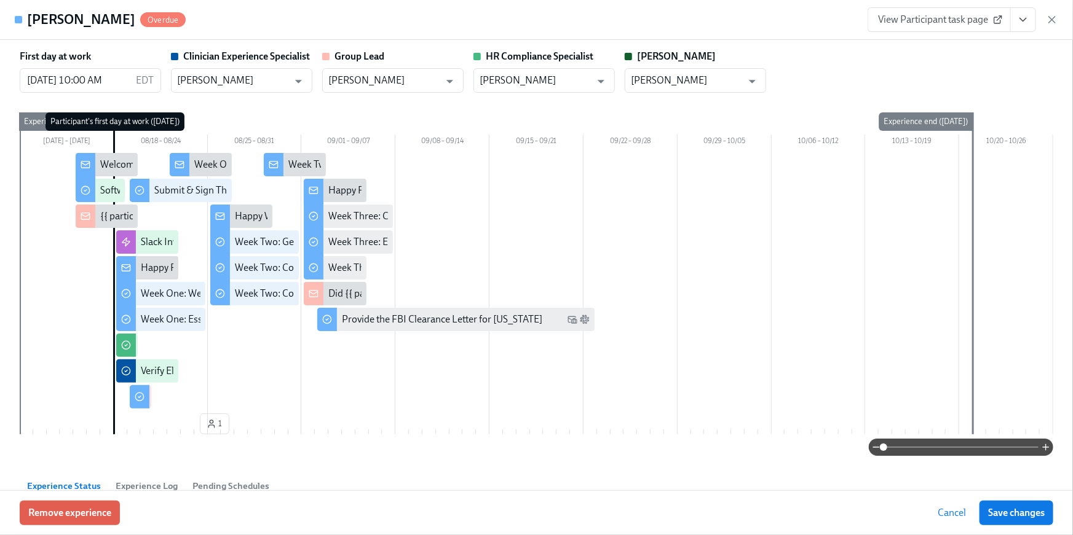
click at [1030, 18] on button "View task page" at bounding box center [1023, 19] width 26 height 25
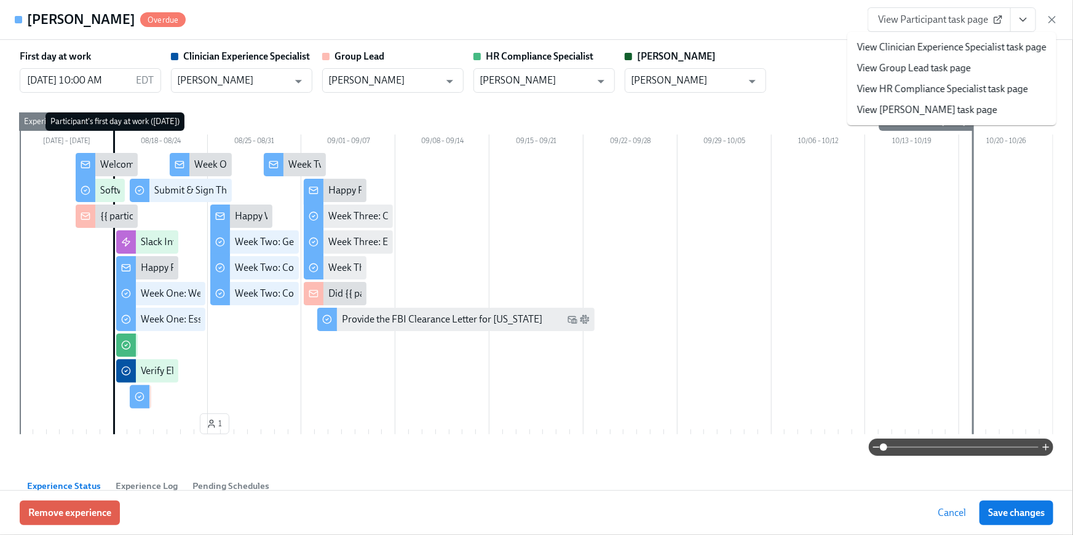
click at [978, 81] on li "View HR Compliance Specialist task page" at bounding box center [951, 89] width 209 height 21
click at [981, 87] on link "View HR Compliance Specialist task page" at bounding box center [942, 89] width 171 height 14
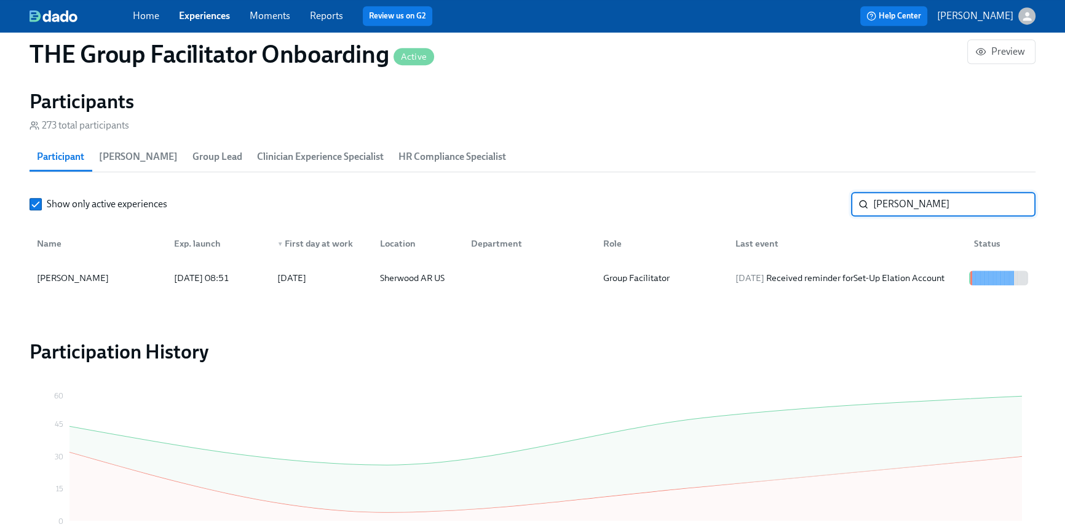
drag, startPoint x: 904, startPoint y: 206, endPoint x: 763, endPoint y: 199, distance: 141.6
click at [773, 203] on div "Show only active experiences doles ​" at bounding box center [533, 204] width 1006 height 25
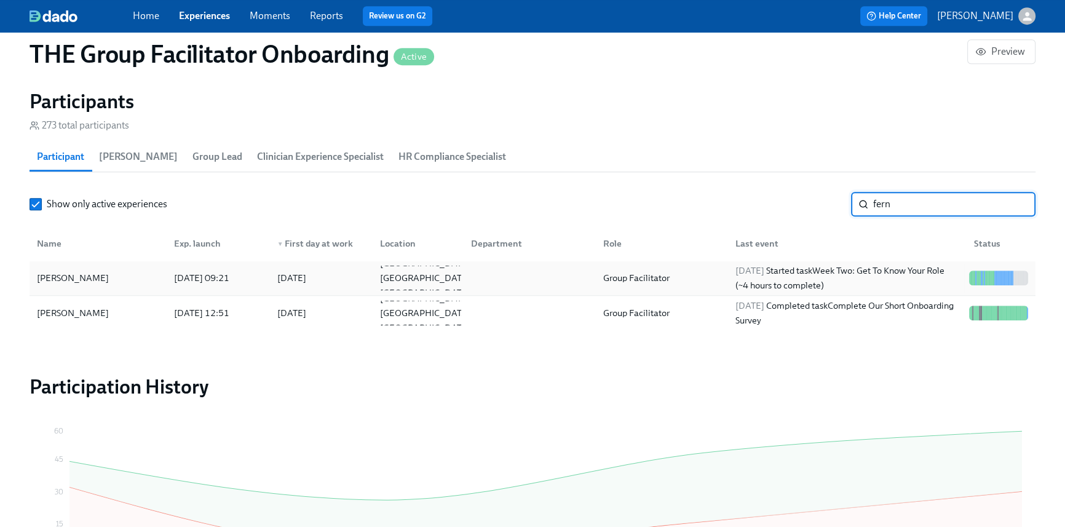
type input "fern"
click at [730, 290] on div "2025/08/25 Started task Week Two: Get To Know Your Role (~4 hours to complete)" at bounding box center [847, 278] width 234 height 30
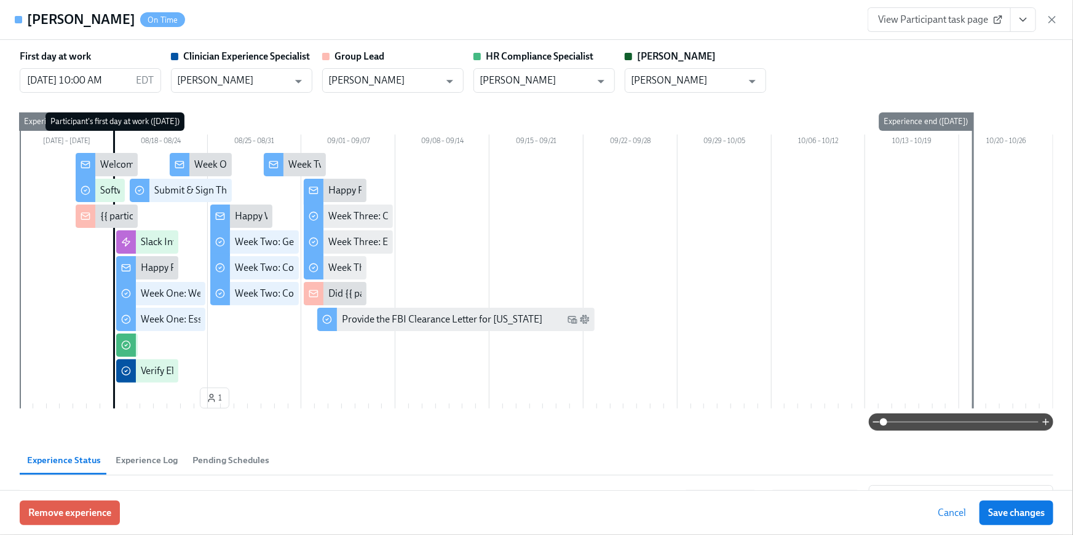
click at [1022, 20] on icon "View task page" at bounding box center [1023, 19] width 6 height 3
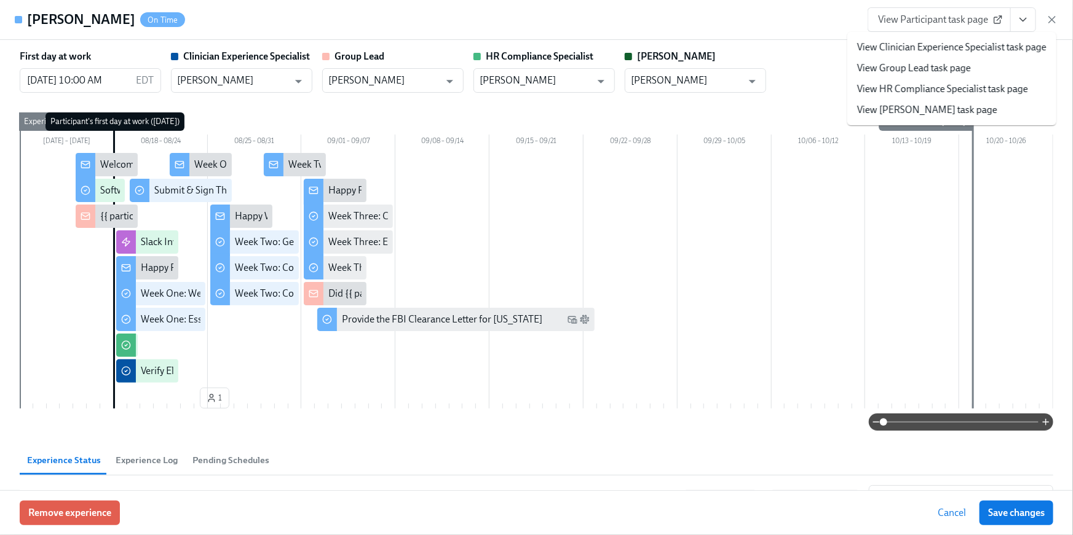
click at [966, 85] on link "View HR Compliance Specialist task page" at bounding box center [942, 89] width 171 height 14
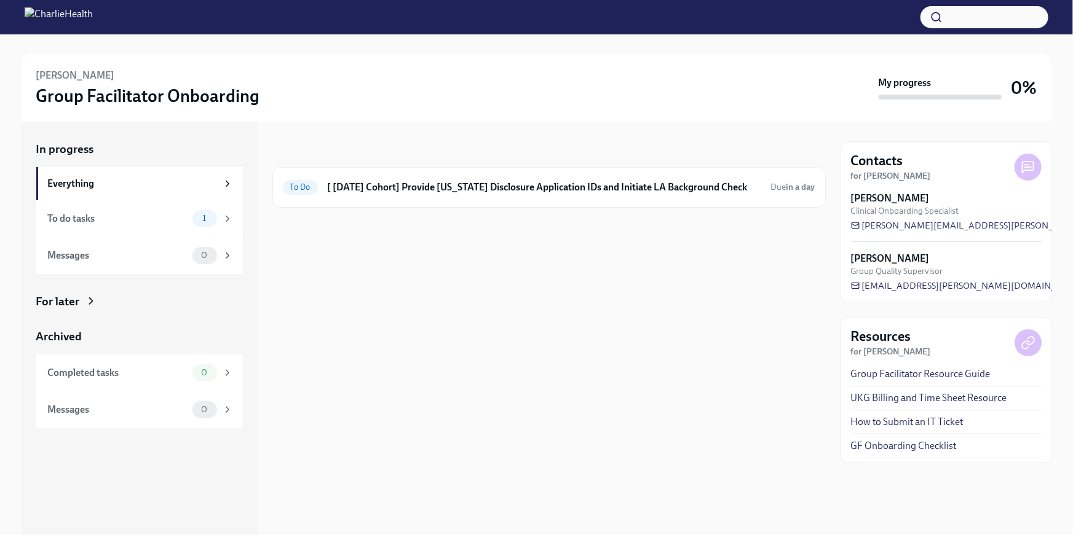
click at [573, 217] on div at bounding box center [548, 227] width 553 height 39
click at [571, 190] on h6 "[ Aug 25th Cohort] Provide Utah Disclosure Application IDs and Initiate LA Back…" at bounding box center [544, 188] width 433 height 14
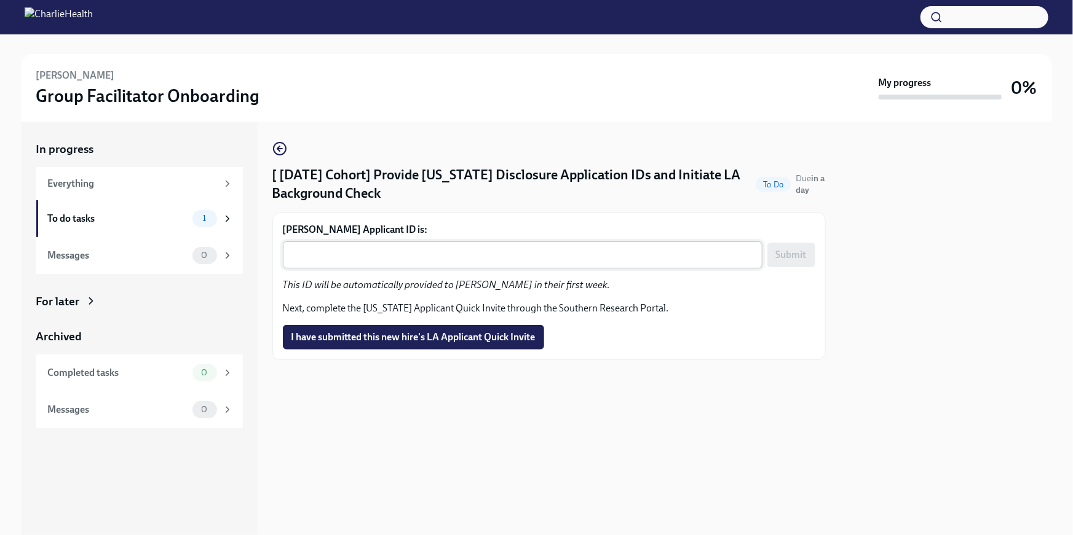
click at [444, 249] on textarea "Jenny Weadock's Applicant ID is:" at bounding box center [522, 255] width 465 height 15
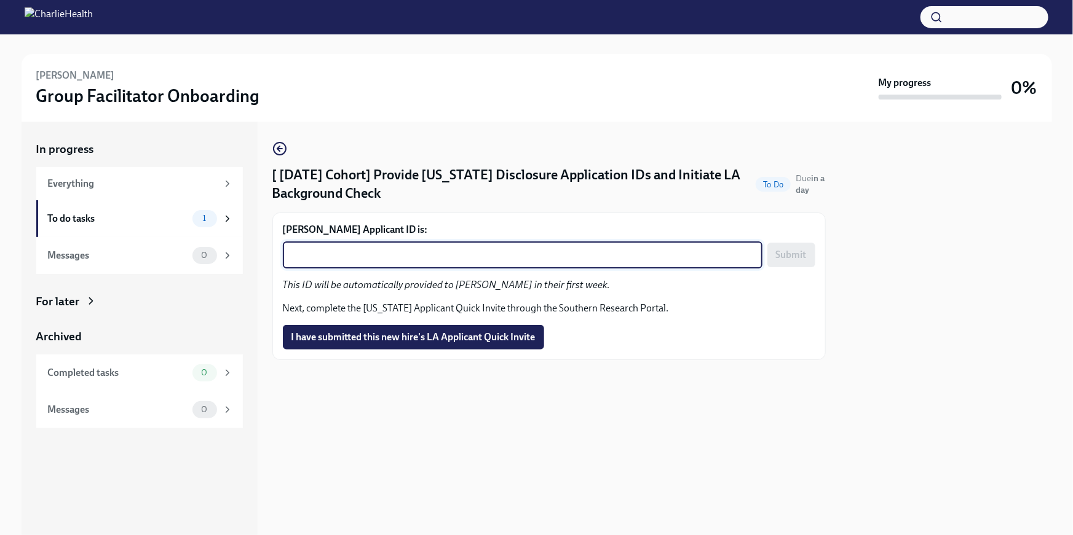
paste textarea "1244214"
type textarea "1244214"
click at [807, 262] on button "Submit" at bounding box center [791, 255] width 48 height 25
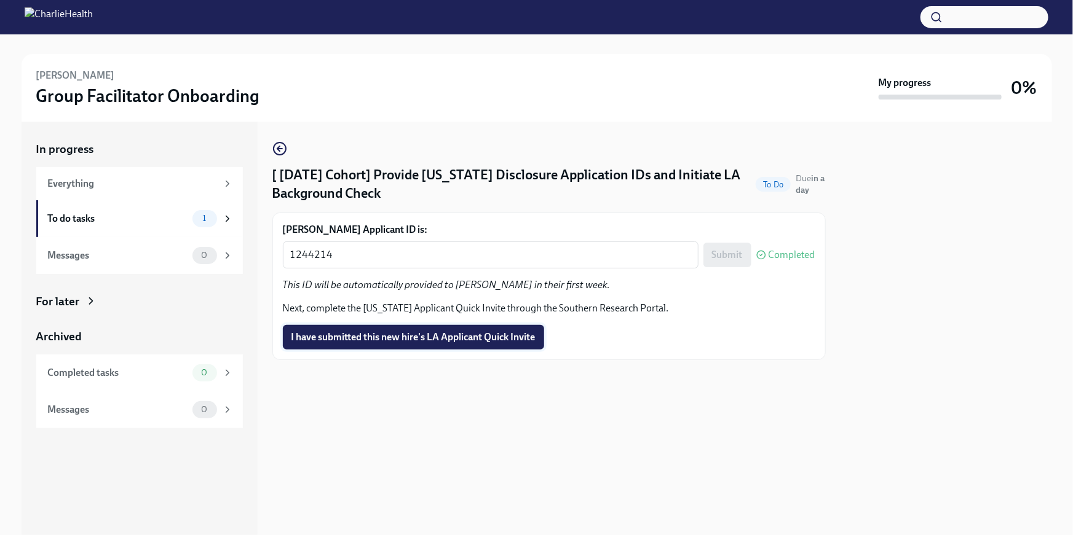
click at [519, 349] on button "I have submitted this new hire's LA Applicant Quick Invite" at bounding box center [413, 337] width 261 height 25
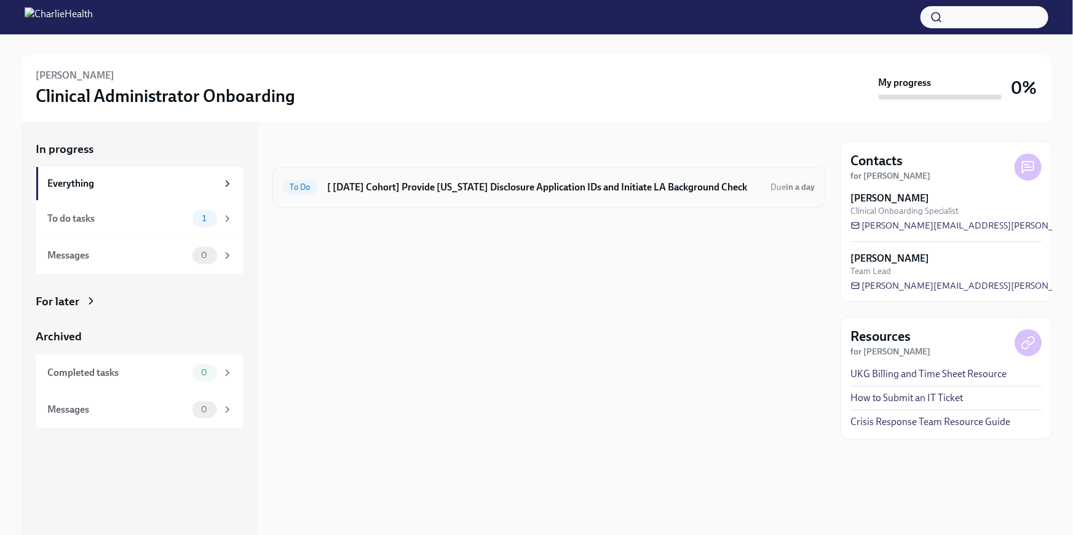
click at [503, 191] on h6 "[ [DATE] Cohort] Provide [US_STATE] Disclosure Application IDs and Initiate LA …" at bounding box center [544, 188] width 433 height 14
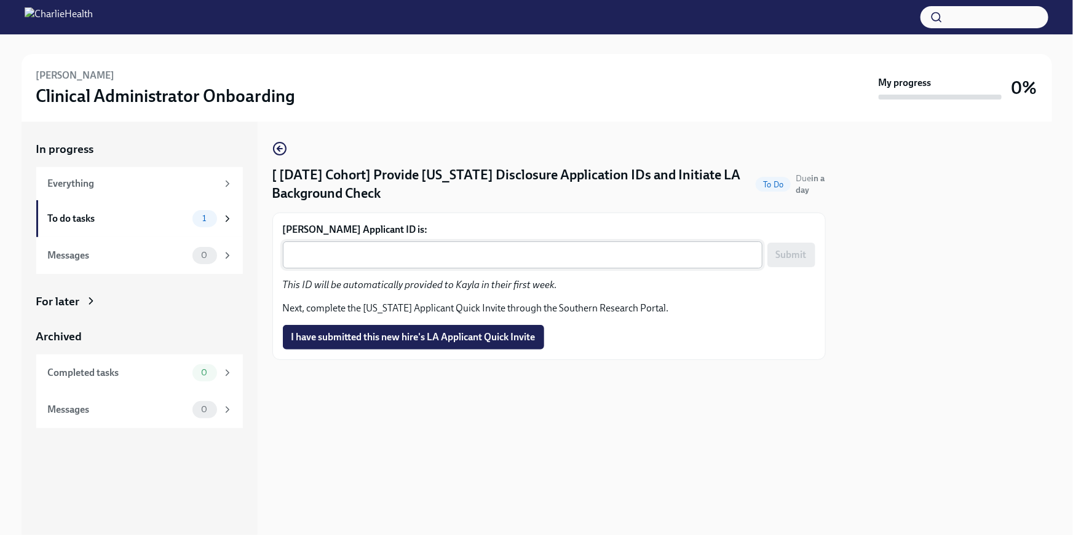
click at [371, 258] on textarea "Kayla Reams's Applicant ID is:" at bounding box center [522, 255] width 465 height 15
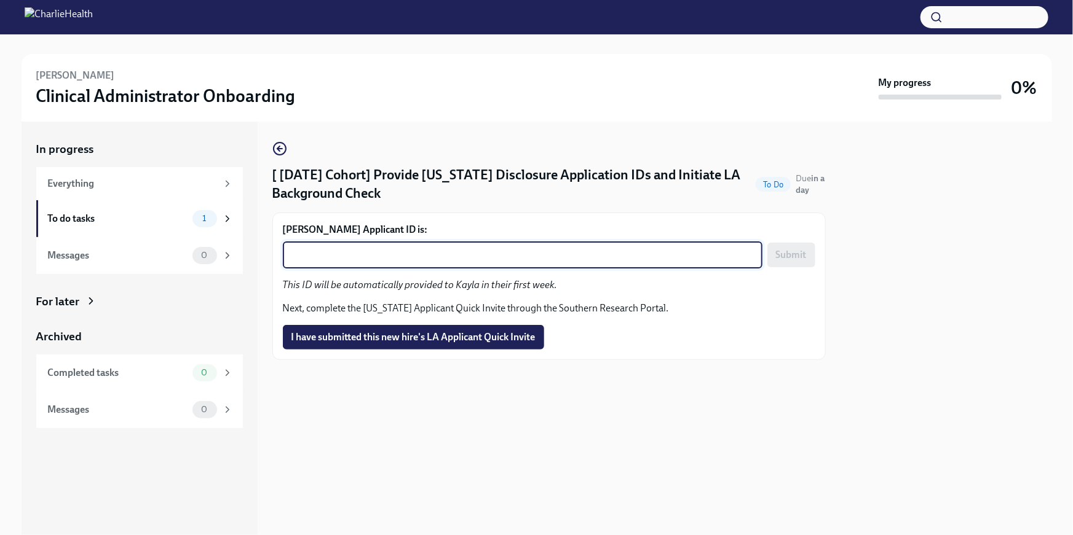
paste textarea "1244216"
type textarea "1244216"
click at [793, 246] on button "Submit" at bounding box center [791, 255] width 48 height 25
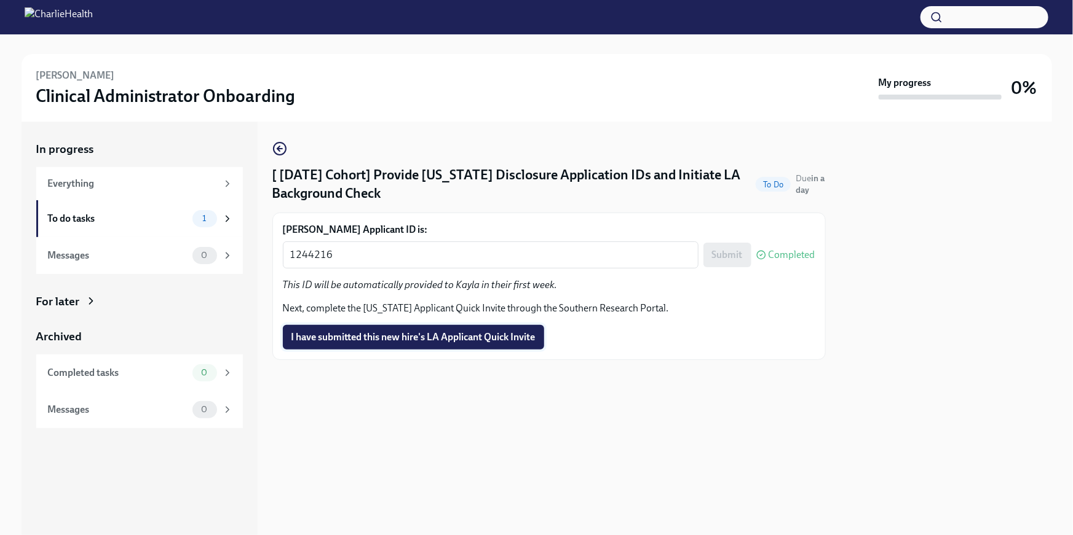
click at [479, 345] on button "I have submitted this new hire's LA Applicant Quick Invite" at bounding box center [413, 337] width 261 height 25
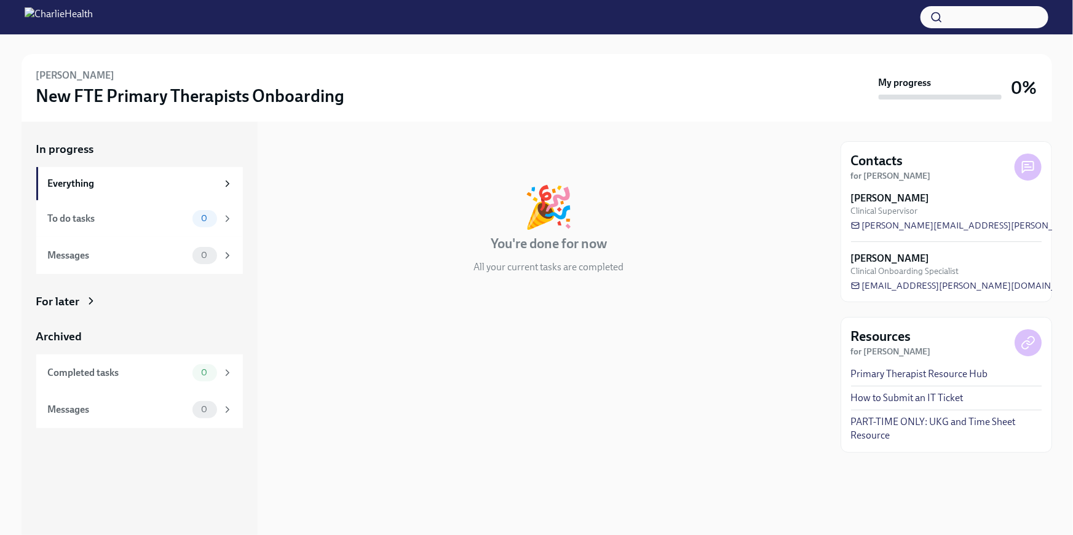
click at [124, 297] on div "For later" at bounding box center [139, 302] width 207 height 16
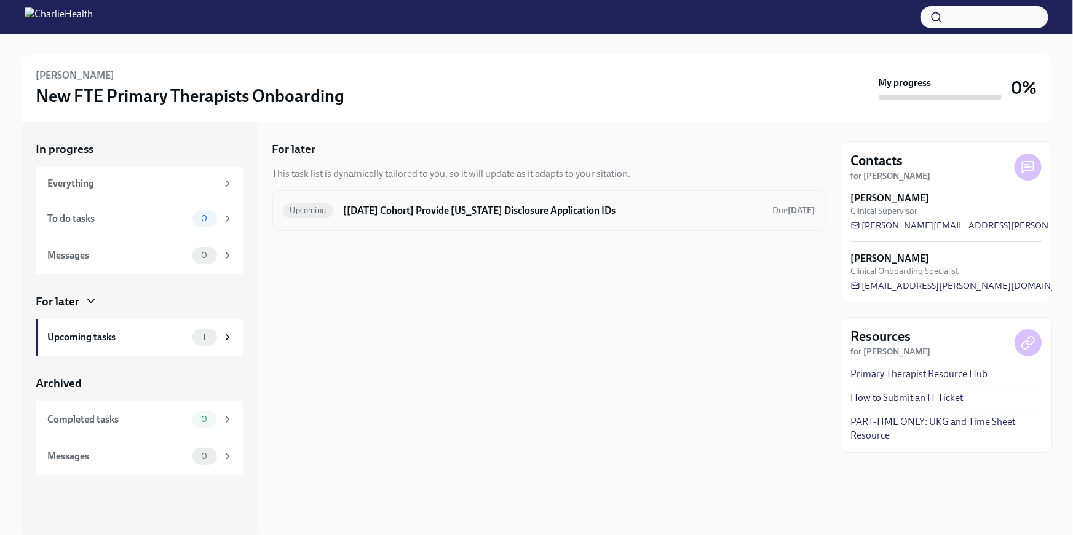
click at [376, 199] on div "Upcoming [Aug 25th Cohort] Provide Utah Disclosure Application IDs Due in 2 days" at bounding box center [548, 211] width 553 height 41
click at [351, 202] on div "Upcoming [Aug 25th Cohort] Provide Utah Disclosure Application IDs Due in 2 days" at bounding box center [549, 211] width 532 height 20
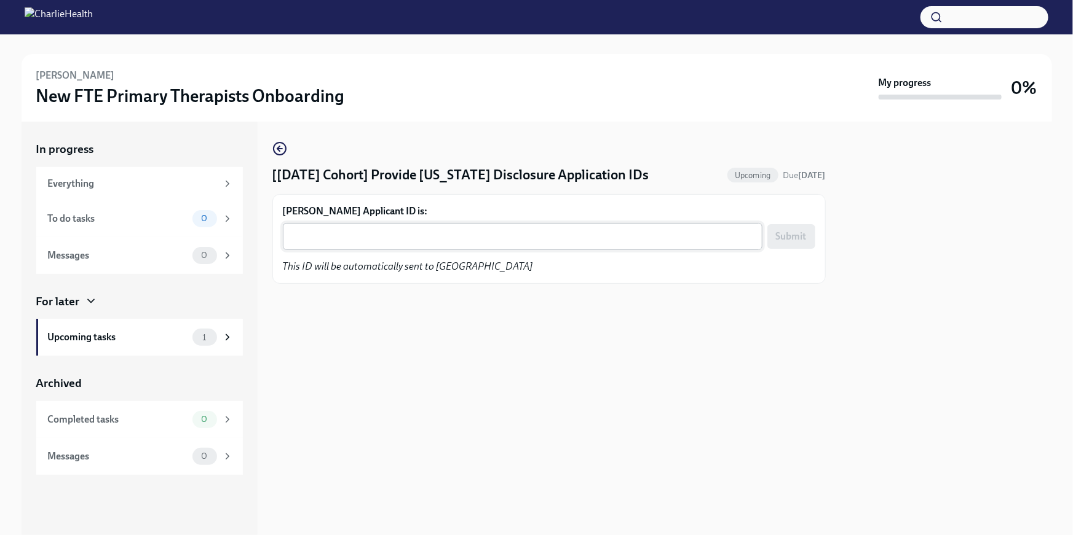
click at [341, 239] on textarea "Becca Leahy's Applicant ID is:" at bounding box center [522, 236] width 465 height 15
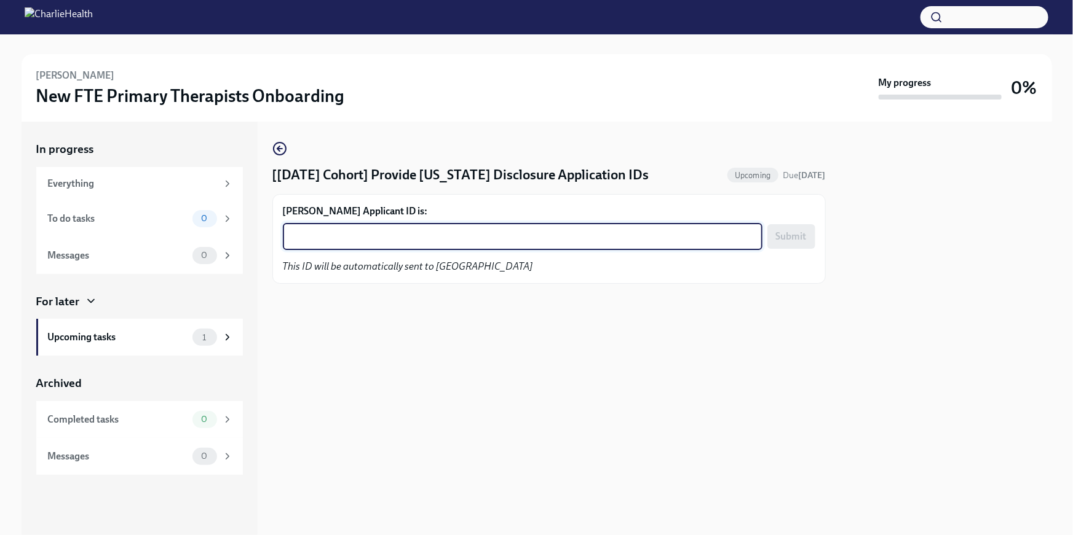
paste textarea "1244218"
type textarea "1244218"
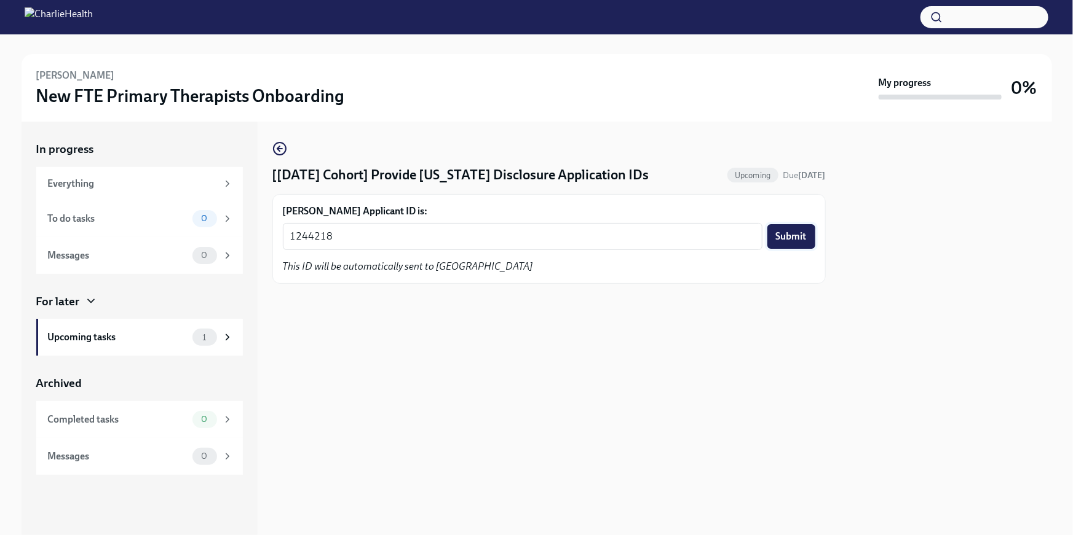
click at [794, 236] on span "Submit" at bounding box center [791, 237] width 31 height 12
